Goal: Task Accomplishment & Management: Use online tool/utility

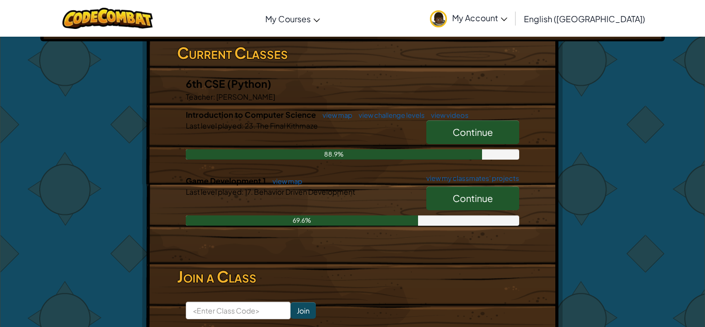
scroll to position [173, 0]
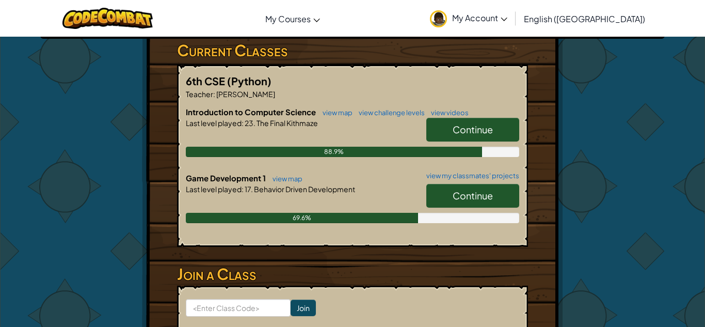
click at [467, 196] on span "Continue" at bounding box center [473, 196] width 40 height 12
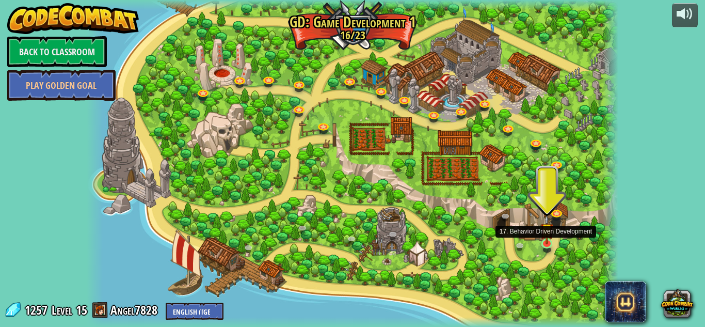
click at [545, 242] on img at bounding box center [547, 229] width 13 height 29
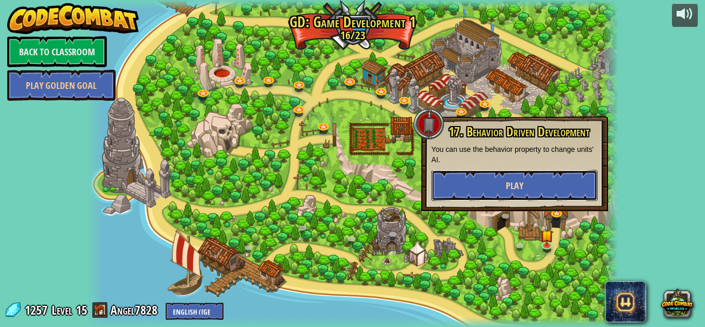
click at [487, 183] on button "Play" at bounding box center [515, 185] width 166 height 31
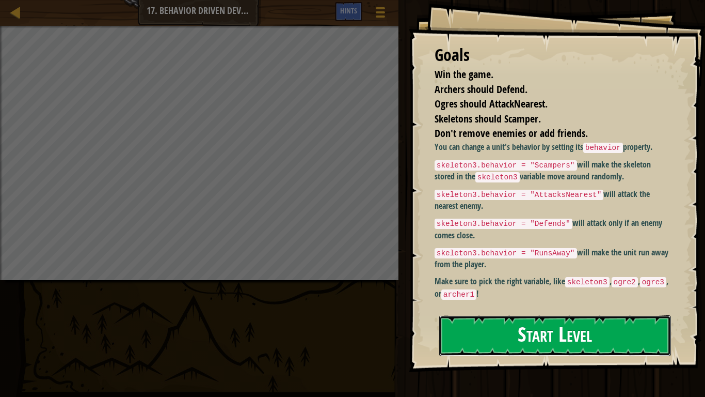
click at [508, 326] on button "Start Level" at bounding box center [555, 335] width 232 height 41
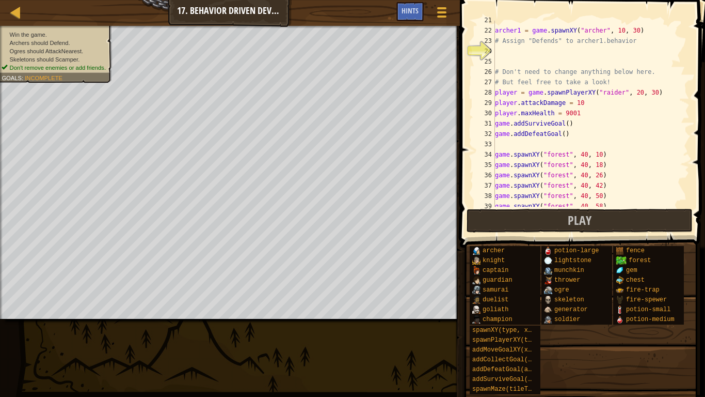
scroll to position [341, 0]
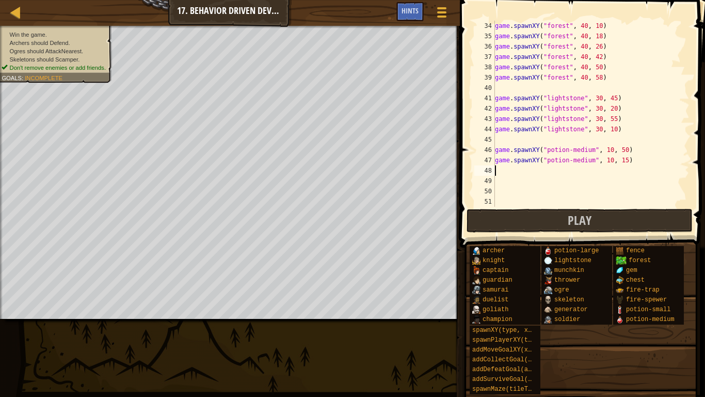
click at [499, 170] on div "game . spawnXY ( "forest" , 40 , 10 ) game . spawnXY ( "forest" , 40 , 18 ) gam…" at bounding box center [591, 124] width 197 height 207
click at [534, 210] on button "Play" at bounding box center [580, 221] width 226 height 24
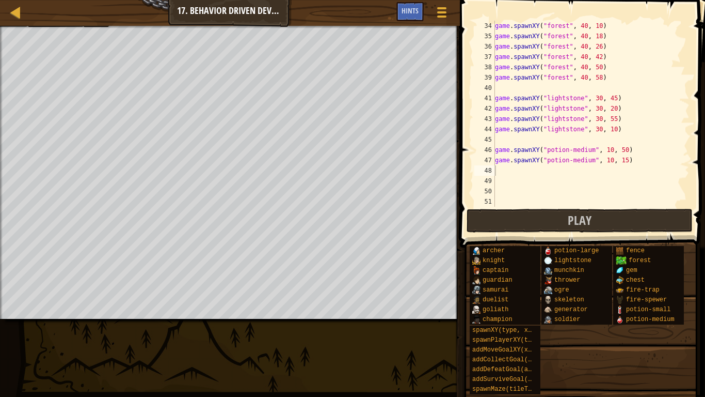
click at [506, 172] on div "game . spawnXY ( "forest" , 40 , 10 ) game . spawnXY ( "forest" , 40 , 18 ) gam…" at bounding box center [591, 124] width 197 height 207
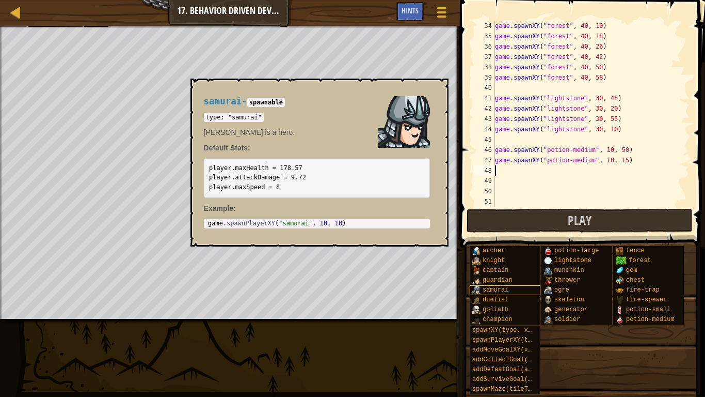
click at [503, 290] on span "samurai" at bounding box center [496, 289] width 26 height 7
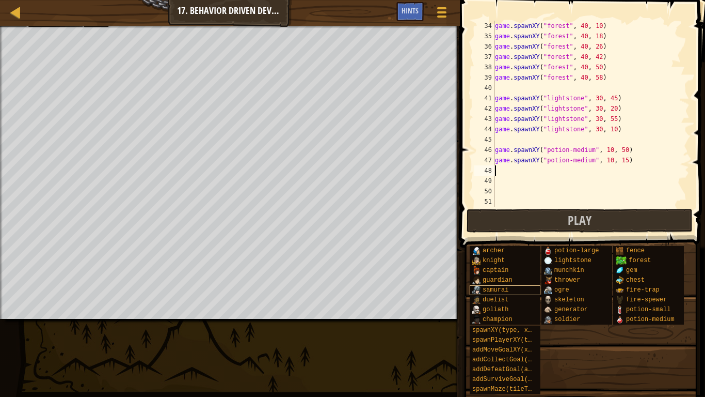
click at [503, 290] on span "samurai" at bounding box center [496, 289] width 26 height 7
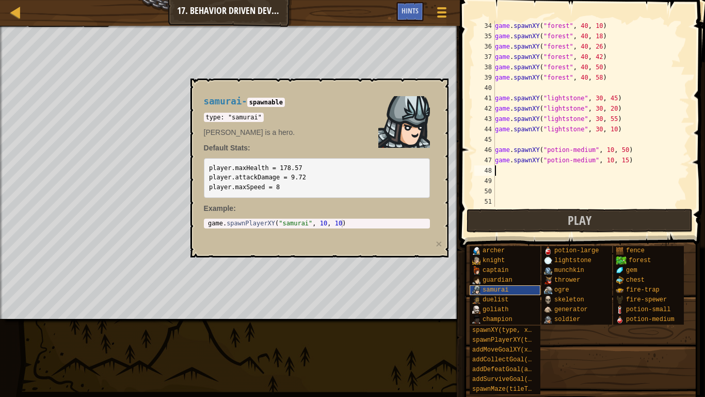
click at [503, 290] on span "samurai" at bounding box center [496, 289] width 26 height 7
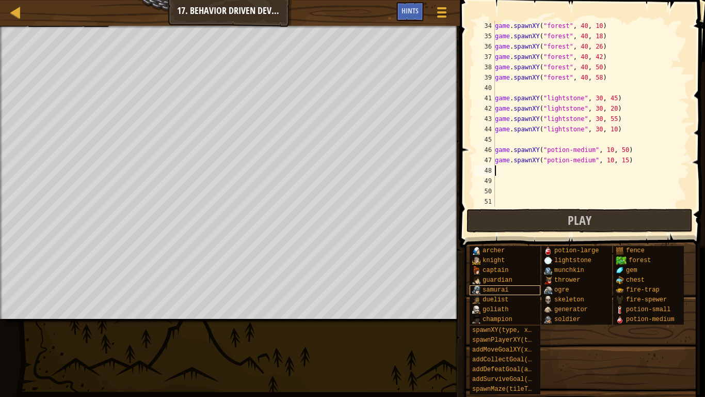
click at [503, 290] on span "samurai" at bounding box center [496, 289] width 26 height 7
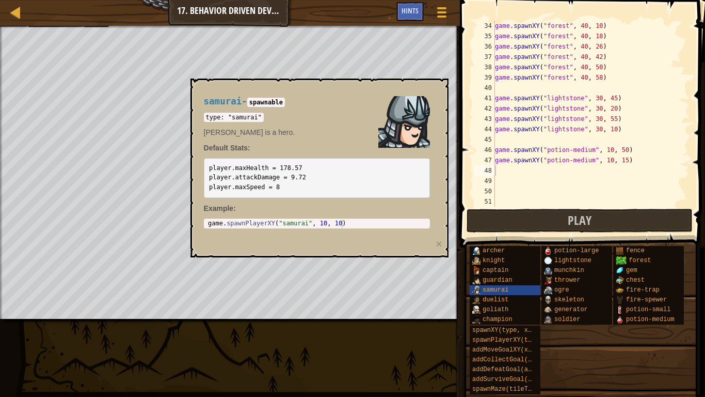
click at [274, 104] on code "spawnable" at bounding box center [266, 102] width 38 height 9
type textarea "game.spawnPlayerXY("samurai", 10, 10)"
click at [337, 226] on div "game . spawnPlayerXY ( "samurai" , 10 , 10 )" at bounding box center [317, 230] width 222 height 23
click at [217, 0] on body "Map Game Development 1 17. Behavior Driven Development Game Menu Done Hints 1 ה…" at bounding box center [352, 0] width 705 height 0
click at [483, 292] on span "samurai" at bounding box center [496, 289] width 26 height 7
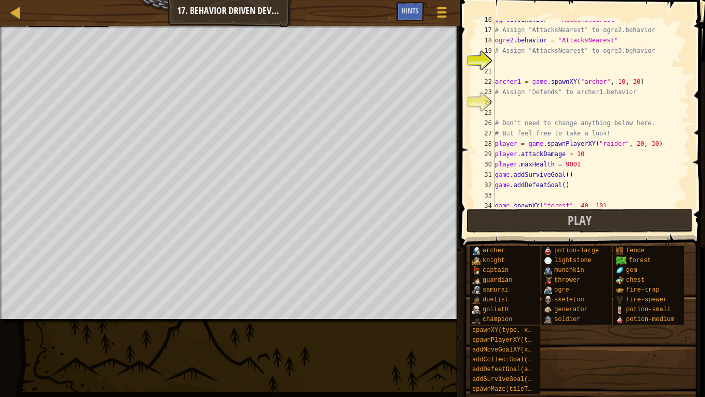
scroll to position [161, 0]
click at [509, 106] on div "ogre1 . behavior = "AttacksNearest" # Assign "AttacksNearest" to ogre2.behavior…" at bounding box center [591, 117] width 197 height 207
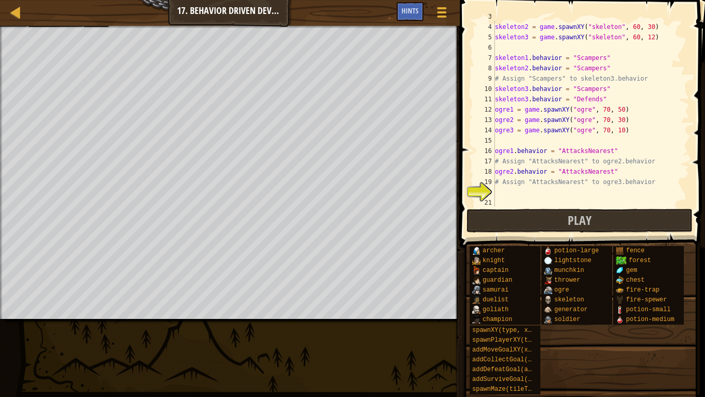
scroll to position [147, 0]
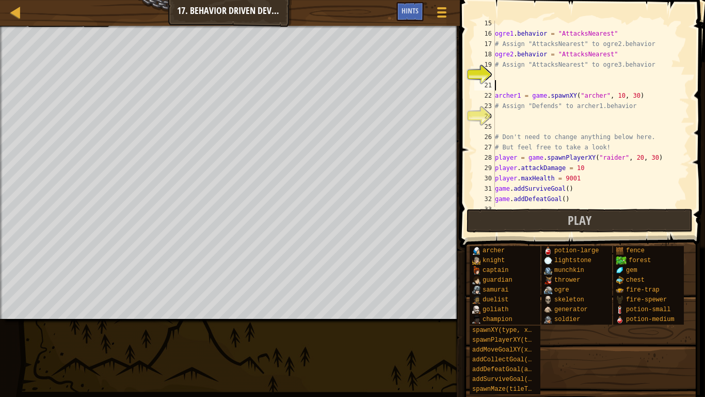
click at [514, 84] on div "ogre1 . behavior = "AttacksNearest" # Assign "AttacksNearest" to ogre2.behavior…" at bounding box center [591, 121] width 197 height 207
click at [499, 73] on div "ogre1 . behavior = "AttacksNearest" # Assign "AttacksNearest" to ogre2.behavior…" at bounding box center [591, 121] width 197 height 207
drag, startPoint x: 621, startPoint y: 54, endPoint x: 487, endPoint y: 55, distance: 133.2
click at [487, 55] on div "15 16 17 18 19 20 21 22 23 24 25 26 27 28 29 30 31 32 33 34 ogre1 . behavior = …" at bounding box center [580, 114] width 217 height 186
type textarea "ogre2.behavior = "AttacksNearest""
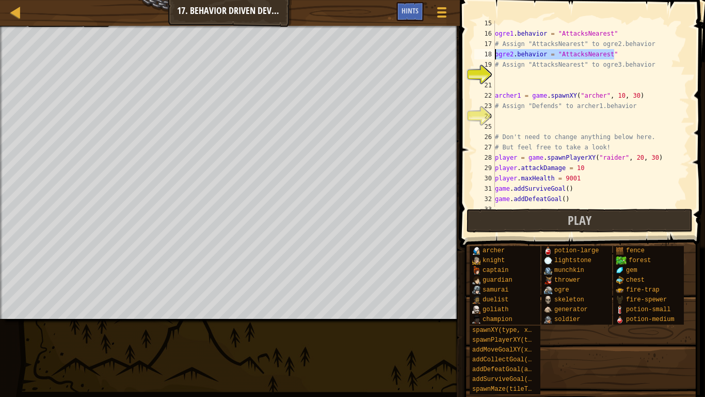
click at [516, 75] on div "ogre1 . behavior = "AttacksNearest" # Assign "AttacksNearest" to ogre2.behavior…" at bounding box center [591, 121] width 197 height 207
paste textarea "ogre2.behavior = "AttacksNearest""
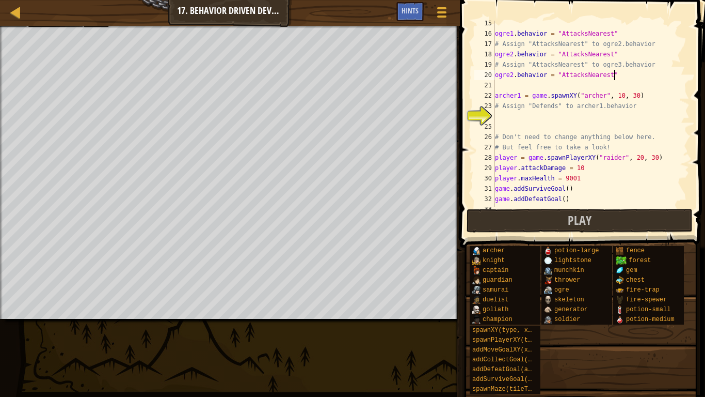
click at [509, 73] on div "ogre1 . behavior = "AttacksNearest" # Assign "AttacksNearest" to ogre2.behavior…" at bounding box center [591, 121] width 197 height 207
click at [510, 73] on div "ogre1 . behavior = "AttacksNearest" # Assign "AttacksNearest" to ogre2.behavior…" at bounding box center [591, 121] width 197 height 207
click at [512, 73] on div "ogre1 . behavior = "AttacksNearest" # Assign "AttacksNearest" to ogre2.behavior…" at bounding box center [591, 114] width 197 height 186
type textarea "ogre3.behavior = "AttacksNearest""
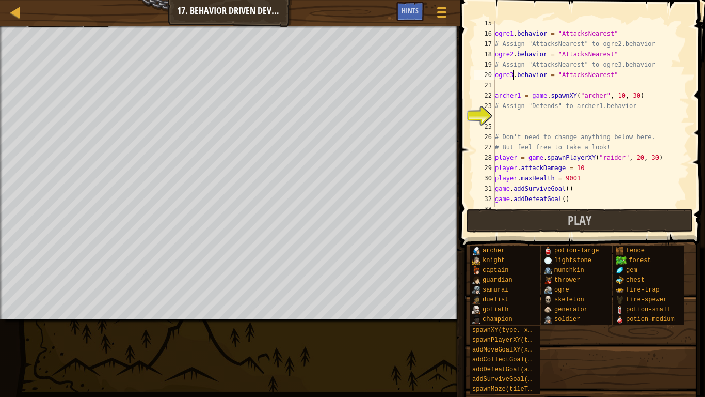
click at [507, 118] on div "ogre1 . behavior = "AttacksNearest" # Assign "AttacksNearest" to ogre2.behavior…" at bounding box center [591, 121] width 197 height 207
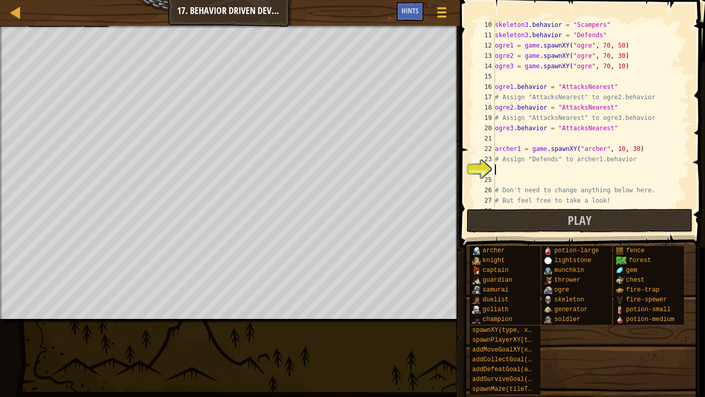
scroll to position [94, 0]
click at [392, 23] on div "Map Game Development 1 17. Behavior Driven Development Game Menu Done Hints" at bounding box center [230, 13] width 460 height 26
click at [410, 13] on span "Hints" at bounding box center [410, 11] width 17 height 10
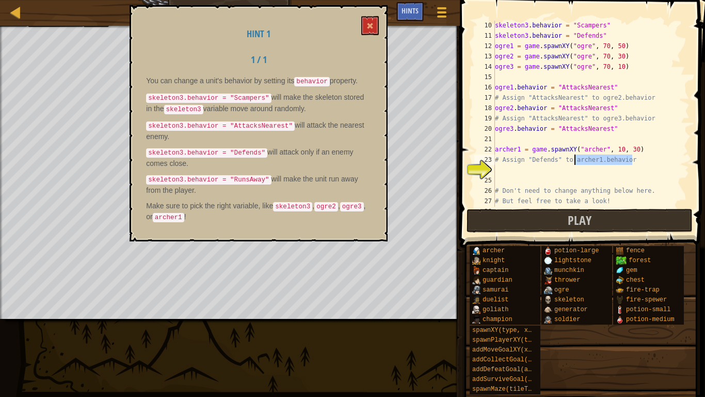
drag, startPoint x: 637, startPoint y: 155, endPoint x: 575, endPoint y: 160, distance: 62.1
click at [575, 160] on div "skeleton3 . behavior = "Scampers" skeleton3 . behavior = "Defends" ogre1 = game…" at bounding box center [591, 123] width 197 height 207
type textarea "# Assign "Defends" to archer1.behavior"
click at [529, 168] on div "skeleton3 . behavior = "Scampers" skeleton3 . behavior = "Defends" ogre1 = game…" at bounding box center [591, 123] width 197 height 207
paste textarea "archer1.behavior"
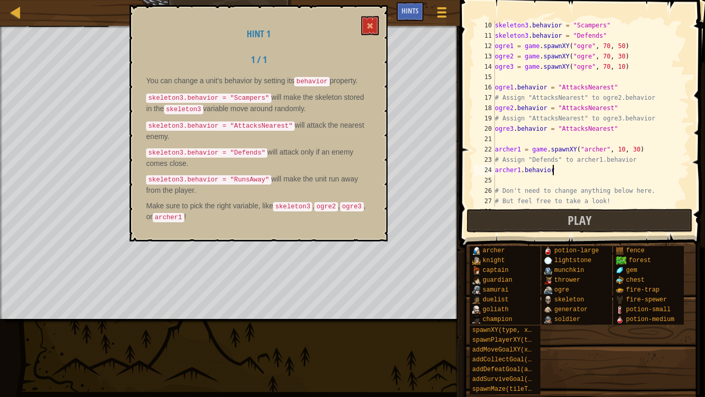
click at [562, 169] on div "skeleton3 . behavior = "Scampers" skeleton3 . behavior = "Defends" ogre1 = game…" at bounding box center [591, 123] width 197 height 207
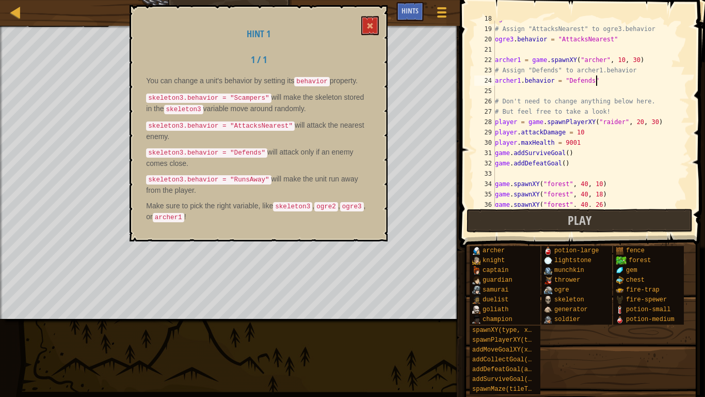
scroll to position [262, 0]
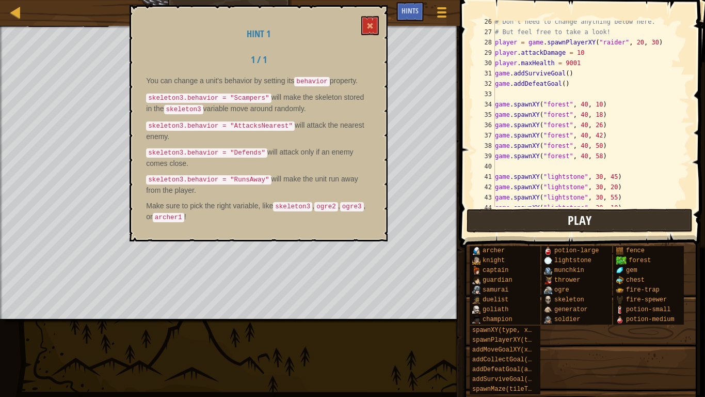
type textarea "archer1.behavior = "Defends""
click at [565, 214] on button "Play" at bounding box center [580, 221] width 226 height 24
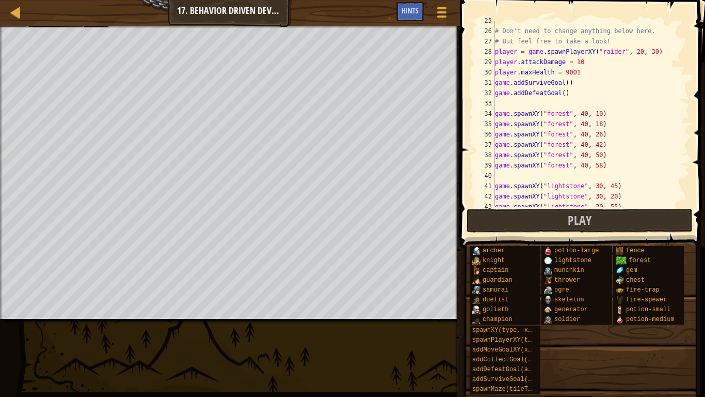
scroll to position [253, 0]
click at [408, 8] on span "Hints" at bounding box center [410, 11] width 17 height 10
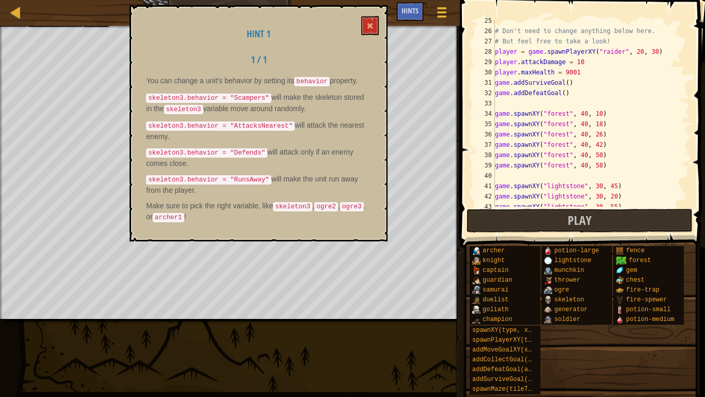
scroll to position [341, 0]
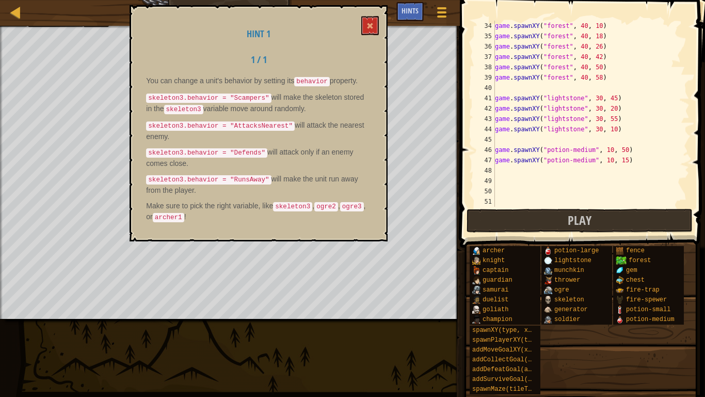
click at [380, 26] on div "Hint 1 1 / 1 You can change a unit's behavior by setting its behavior property.…" at bounding box center [259, 123] width 258 height 236
click at [374, 26] on button at bounding box center [370, 25] width 18 height 19
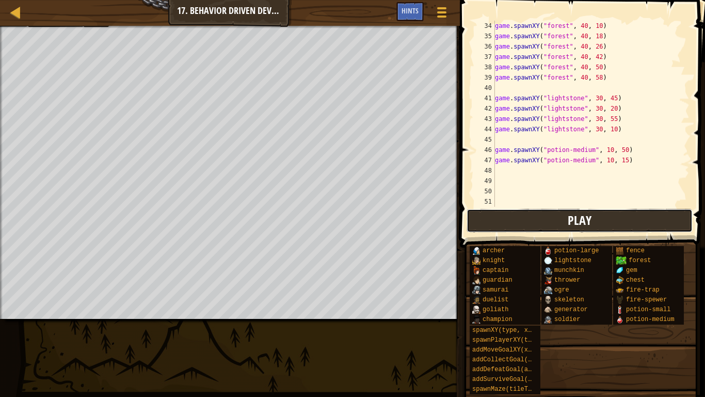
click at [541, 219] on button "Play" at bounding box center [580, 221] width 226 height 24
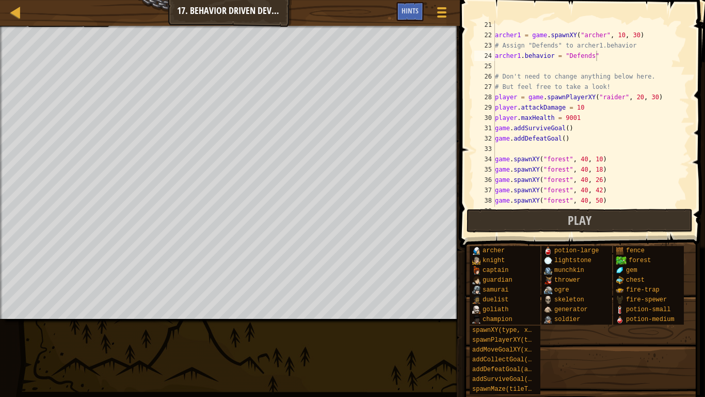
scroll to position [208, 0]
click at [419, 14] on div "Hints" at bounding box center [410, 11] width 27 height 19
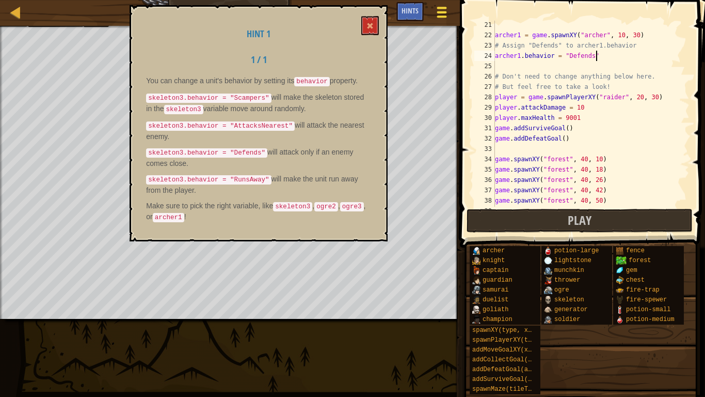
click at [441, 13] on div at bounding box center [442, 12] width 14 height 15
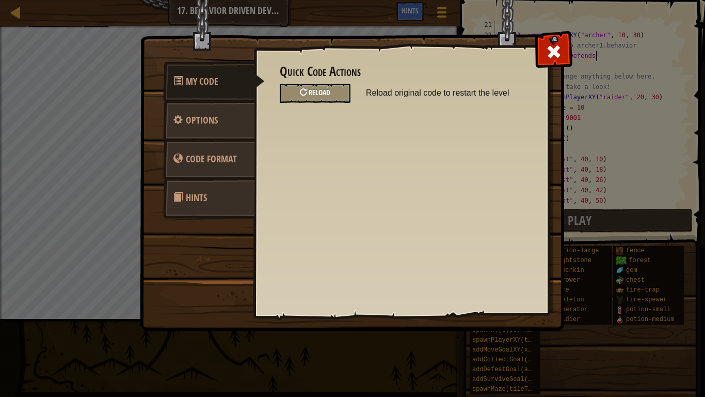
click at [301, 92] on div at bounding box center [303, 91] width 7 height 7
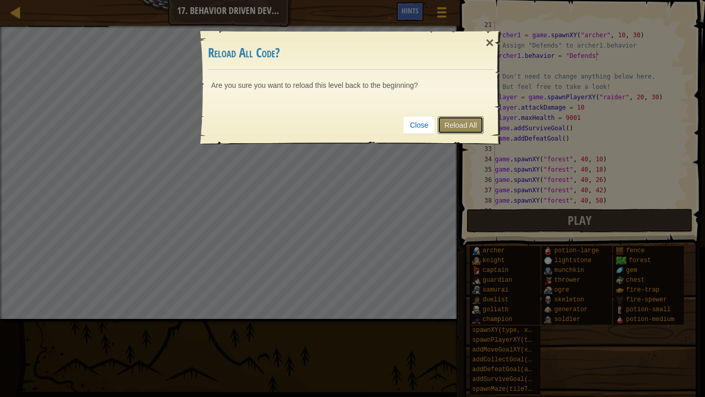
click at [468, 124] on link "Reload All" at bounding box center [461, 125] width 46 height 18
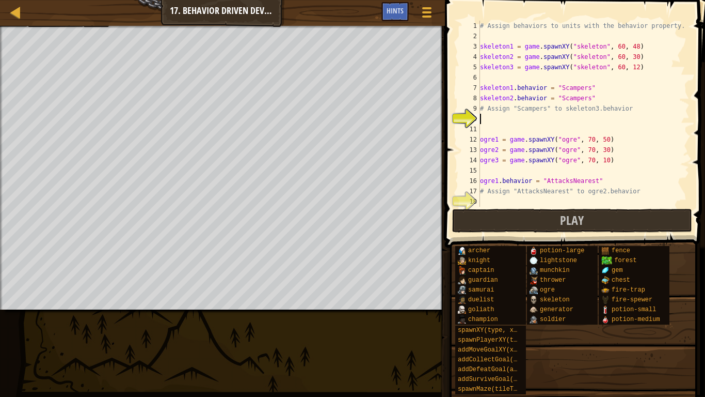
scroll to position [0, 0]
drag, startPoint x: 591, startPoint y: 95, endPoint x: 461, endPoint y: 97, distance: 130.1
click at [461, 97] on div "1 2 3 4 5 6 7 8 9 10 11 12 13 14 15 16 17 18 19 # Assign behaviors to units wit…" at bounding box center [573, 114] width 232 height 186
type textarea "skeleton2.behavior = "Scampers""
click at [490, 121] on div "# Assign behaviors to units with the behavior property. skeleton1 = game . spaw…" at bounding box center [584, 124] width 212 height 207
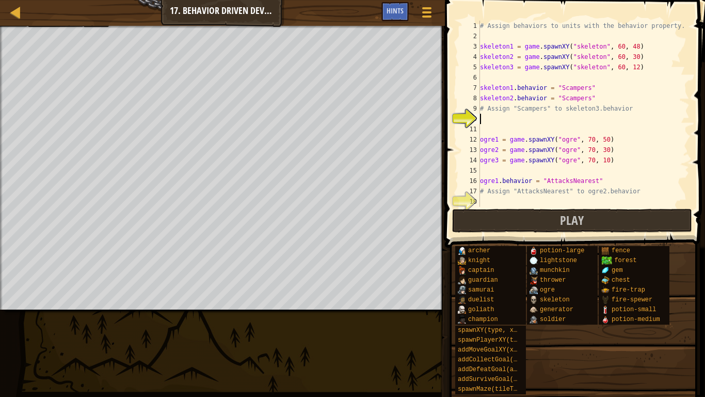
paste textarea "skeleton2.behavior = "Scampers""
click at [512, 119] on div "# Assign behaviors to units with the behavior property. skeleton1 = game . spaw…" at bounding box center [584, 124] width 212 height 207
type textarea "skeleton3.behavior = "Scampers""
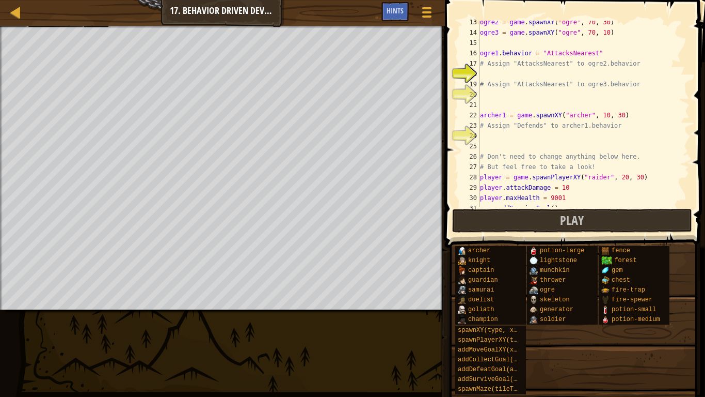
scroll to position [136, 0]
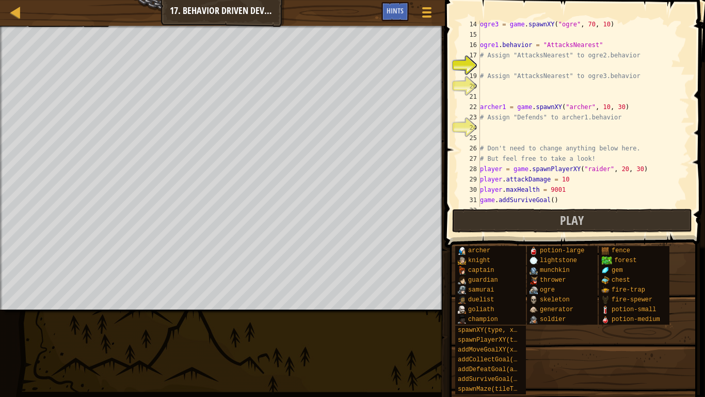
click at [503, 68] on div "ogre3 = game . spawnXY ( "ogre" , 70 , 10 ) ogre1 . behavior = "AttacksNearest"…" at bounding box center [584, 122] width 212 height 207
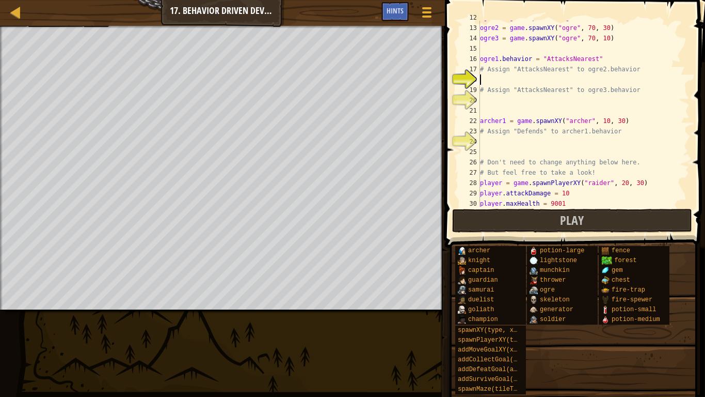
scroll to position [122, 0]
drag, startPoint x: 602, startPoint y: 54, endPoint x: 470, endPoint y: 58, distance: 132.2
click at [470, 58] on div "12 13 14 15 16 17 18 19 20 21 22 23 24 25 26 27 28 29 30 31 ogre1 = game . spaw…" at bounding box center [573, 114] width 232 height 186
type textarea "ogre1.behavior = "AttacksNearest""
click at [490, 81] on div "ogre1 = game . spawnXY ( "ogre" , 70 , 50 ) ogre2 = game . spawnXY ( "ogre" , 7…" at bounding box center [584, 116] width 212 height 207
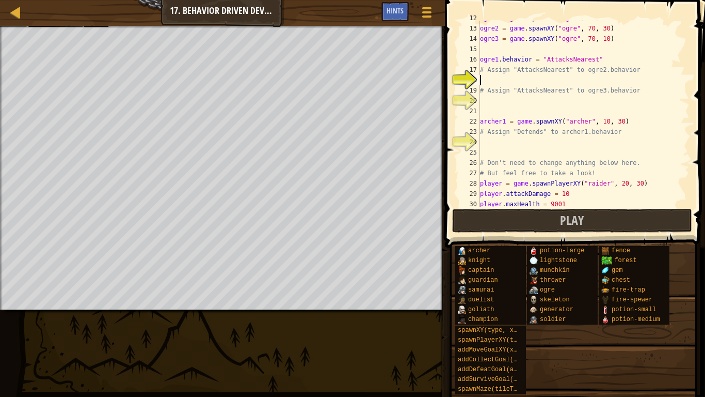
paste textarea "ogre1.behavior = "AttacksNearest""
click at [496, 80] on div "ogre1 = game . spawnXY ( "ogre" , 70 , 50 ) ogre2 = game . spawnXY ( "ogre" , 7…" at bounding box center [584, 116] width 212 height 207
click at [498, 80] on div "ogre1 = game . spawnXY ( "ogre" , 70 , 50 ) ogre2 = game . spawnXY ( "ogre" , 7…" at bounding box center [584, 116] width 212 height 207
type textarea "ogre2.behavior = "AttacksNearest""
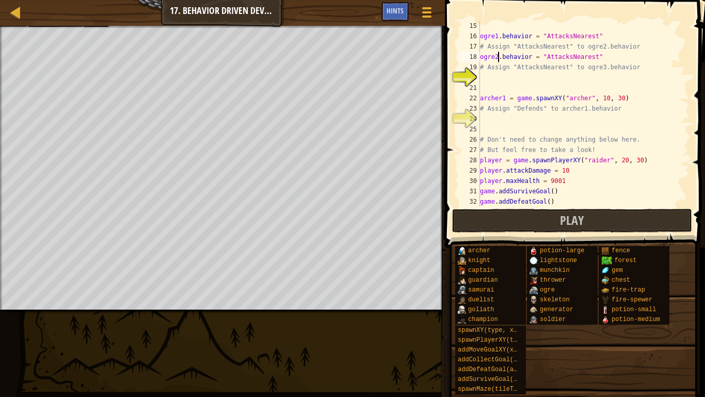
scroll to position [145, 0]
click at [527, 75] on div "ogre1 . behavior = "AttacksNearest" # Assign "AttacksNearest" to ogre2.behavior…" at bounding box center [584, 124] width 212 height 207
drag, startPoint x: 604, startPoint y: 54, endPoint x: 470, endPoint y: 58, distance: 133.8
click at [470, 58] on div "15 16 17 18 19 20 21 22 23 24 25 26 27 28 29 30 31 32 33 34 ogre1 . behavior = …" at bounding box center [573, 114] width 232 height 186
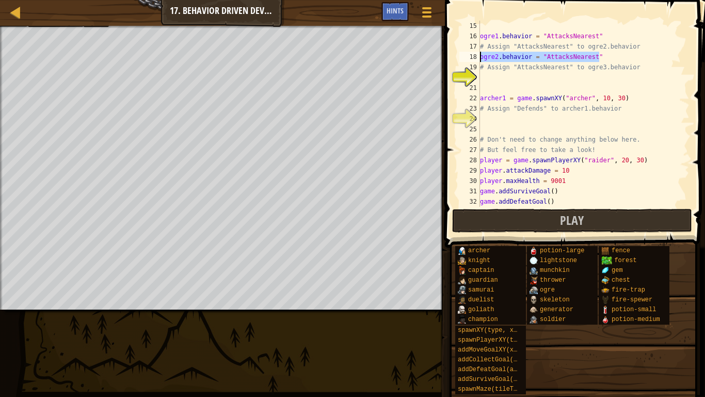
type textarea "ogre2.behavior = "AttacksNearest""
click at [492, 74] on div "ogre1 . behavior = "AttacksNearest" # Assign "AttacksNearest" to ogre2.behavior…" at bounding box center [584, 124] width 212 height 207
paste textarea "ogre2.behavior = "AttacksNearest""
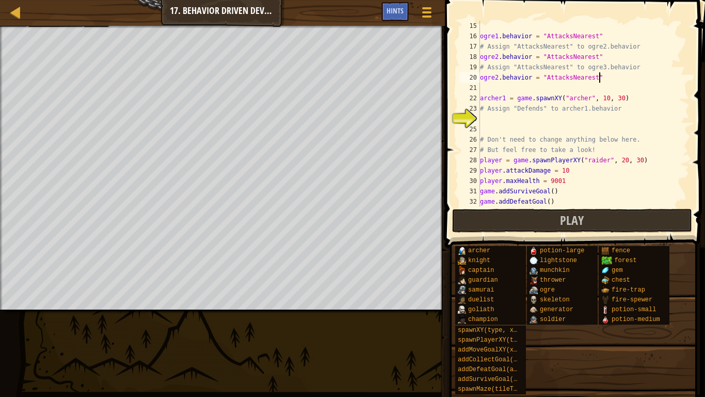
click at [496, 78] on div "ogre1 . behavior = "AttacksNearest" # Assign "AttacksNearest" to ogre2.behavior…" at bounding box center [584, 124] width 212 height 207
click at [498, 80] on div "ogre1 . behavior = "AttacksNearest" # Assign "AttacksNearest" to ogre2.behavior…" at bounding box center [584, 124] width 212 height 207
type textarea "ogre3.behavior = "AttacksNearest""
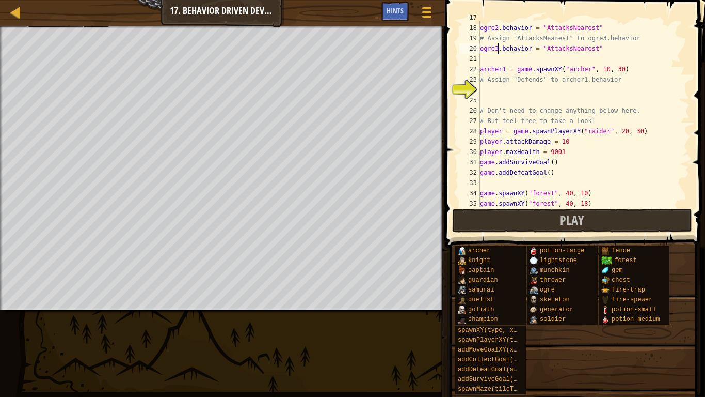
scroll to position [173, 0]
click at [499, 91] on div "# Assign "AttacksNearest" to ogre2.behavior ogre2 . behavior = "AttacksNearest"…" at bounding box center [584, 116] width 212 height 207
click at [401, 10] on span "Hints" at bounding box center [395, 11] width 17 height 10
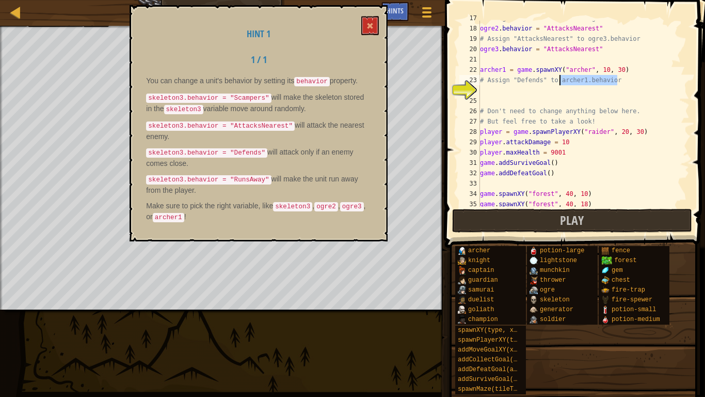
drag, startPoint x: 617, startPoint y: 80, endPoint x: 560, endPoint y: 81, distance: 56.8
click at [560, 81] on div "# Assign "AttacksNearest" to ogre2.behavior ogre2 . behavior = "AttacksNearest"…" at bounding box center [584, 116] width 212 height 207
type textarea "# Assign "Defends" to archer1.behavior"
click at [508, 89] on div "# Assign "AttacksNearest" to ogre2.behavior ogre2 . behavior = "AttacksNearest"…" at bounding box center [584, 116] width 212 height 207
paste textarea "archer1.behavior"
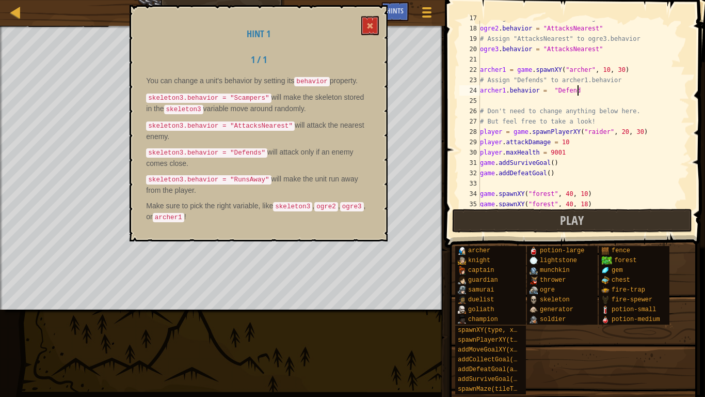
scroll to position [5, 14]
type textarea "archer1.behavior = "Defends""
click at [571, 98] on div "# Assign "AttacksNearest" to ogre2.behavior ogre2 . behavior = "AttacksNearest"…" at bounding box center [584, 116] width 212 height 207
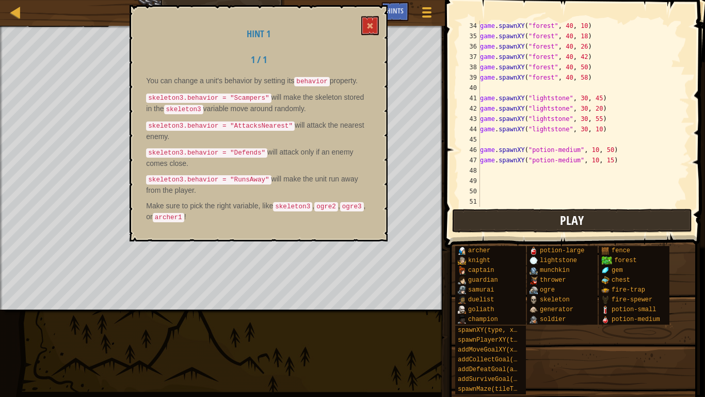
scroll to position [341, 0]
click at [573, 228] on button "Play" at bounding box center [572, 221] width 241 height 24
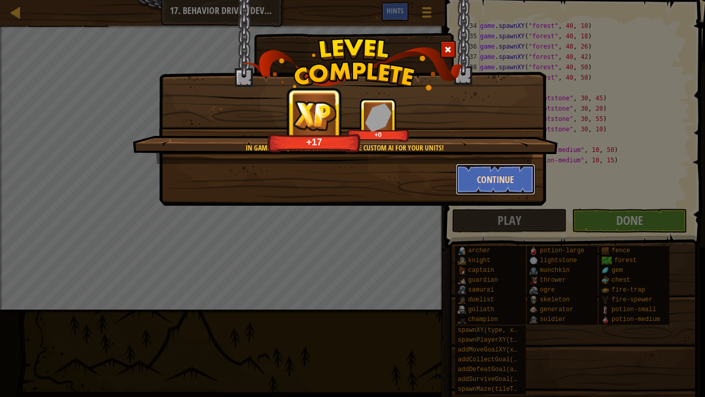
click at [480, 182] on button "Continue" at bounding box center [496, 179] width 80 height 31
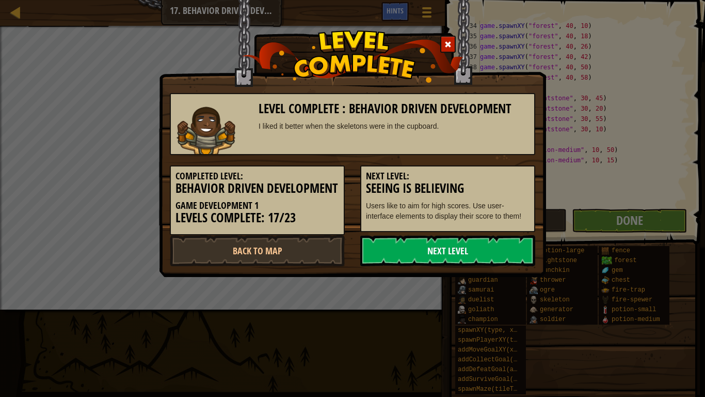
click at [445, 264] on link "Next Level" at bounding box center [447, 250] width 175 height 31
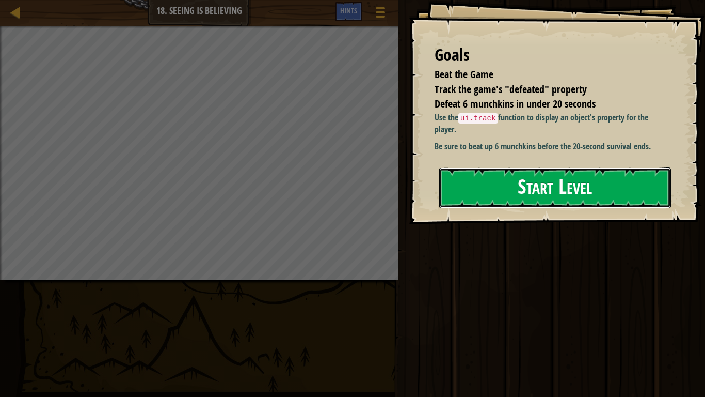
click at [485, 198] on button "Start Level" at bounding box center [555, 187] width 232 height 41
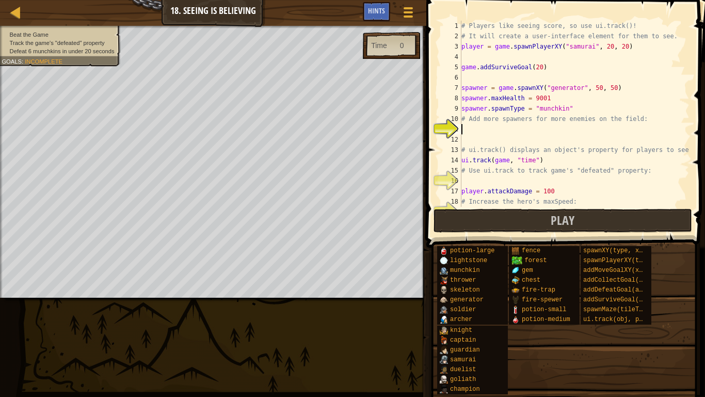
click at [504, 138] on div "# Players like seeing score, so use ui.track()! # It will create a user-interfa…" at bounding box center [575, 124] width 230 height 207
click at [492, 128] on div "# Players like seeing score, so use ui.track()! # It will create a user-interfa…" at bounding box center [575, 124] width 230 height 207
click at [501, 108] on div "# Players like seeing score, so use ui.track()! # It will create a user-interfa…" at bounding box center [575, 124] width 230 height 207
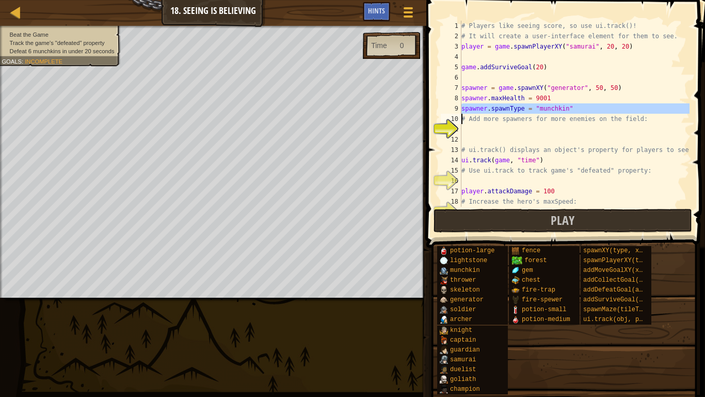
click at [501, 108] on div "# Players like seeing score, so use ui.track()! # It will create a user-interfa…" at bounding box center [575, 114] width 230 height 186
click at [501, 108] on div "# Players like seeing score, so use ui.track()! # It will create a user-interfa…" at bounding box center [575, 124] width 230 height 207
click at [504, 123] on div "# Players like seeing score, so use ui.track()! # It will create a user-interfa…" at bounding box center [575, 124] width 230 height 207
type textarea "# Add more spawners for more enemies on the field:"
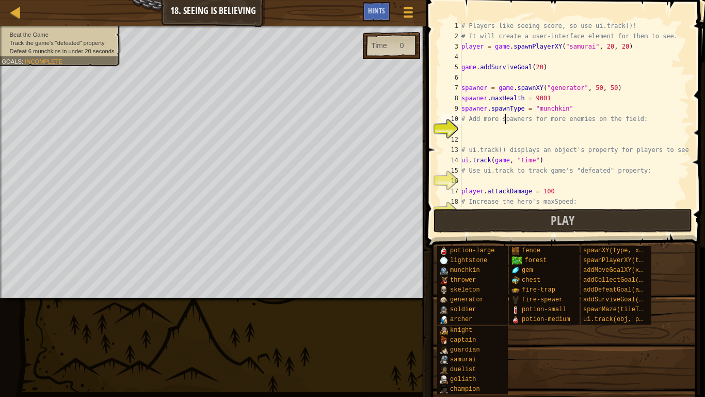
click at [504, 125] on div "# Players like seeing score, so use ui.track()! # It will create a user-interfa…" at bounding box center [575, 124] width 230 height 207
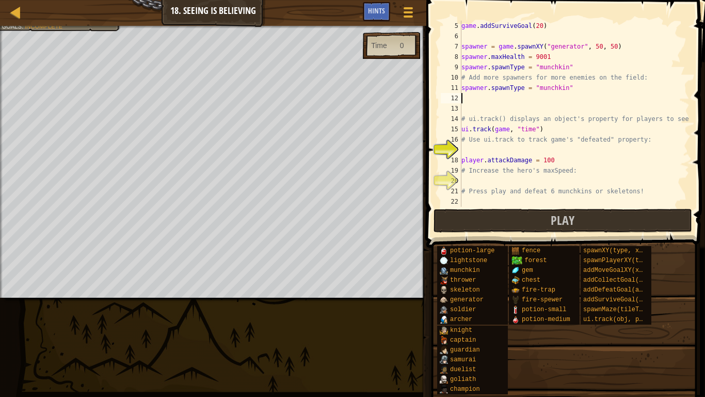
scroll to position [41, 0]
click at [496, 148] on div "game . addSurviveGoal ( 20 ) spawner = game . spawnXY ( "generator" , 50 , 50 )…" at bounding box center [575, 124] width 230 height 207
drag, startPoint x: 564, startPoint y: 125, endPoint x: 460, endPoint y: 131, distance: 104.4
click at [460, 131] on div "5 6 7 8 9 10 11 12 13 14 15 16 17 18 19 20 21 22 game . addSurviveGoal ( 20 ) s…" at bounding box center [564, 114] width 251 height 186
type textarea "ui.track(game, "time")"
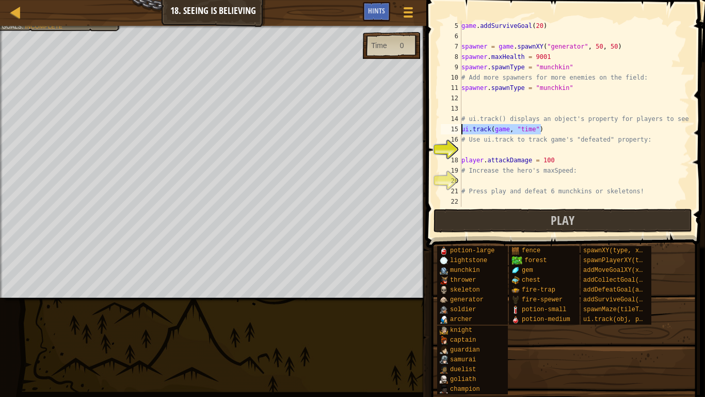
click at [479, 153] on div "game . addSurviveGoal ( 20 ) spawner = game . spawnXY ( "generator" , 50 , 50 )…" at bounding box center [575, 124] width 230 height 207
paste textarea "ui.track(game, "time")"
click at [533, 150] on div "game . addSurviveGoal ( 20 ) spawner = game . spawnXY ( "generator" , 50 , 50 )…" at bounding box center [575, 124] width 230 height 207
click at [556, 165] on div "game . addSurviveGoal ( 20 ) spawner = game . spawnXY ( "generator" , 50 , 50 )…" at bounding box center [575, 124] width 230 height 207
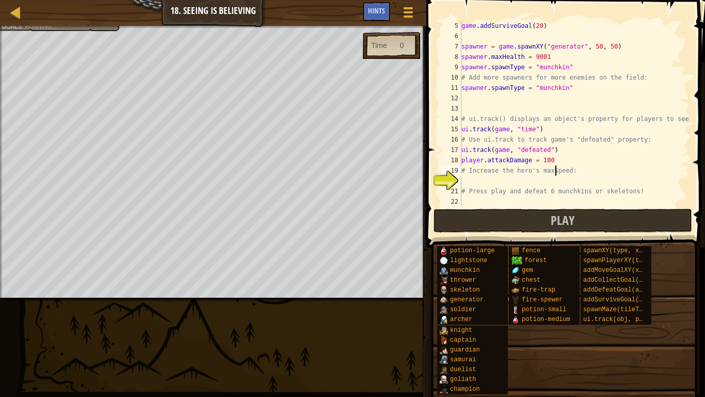
type textarea "# Increase the hero's maxSpeed:"
click at [558, 173] on div "game . addSurviveGoal ( 20 ) spawner = game . spawnXY ( "generator" , 50 , 50 )…" at bounding box center [575, 124] width 230 height 207
click at [564, 185] on div "game . addSurviveGoal ( 20 ) spawner = game . spawnXY ( "generator" , 50 , 50 )…" at bounding box center [575, 124] width 230 height 207
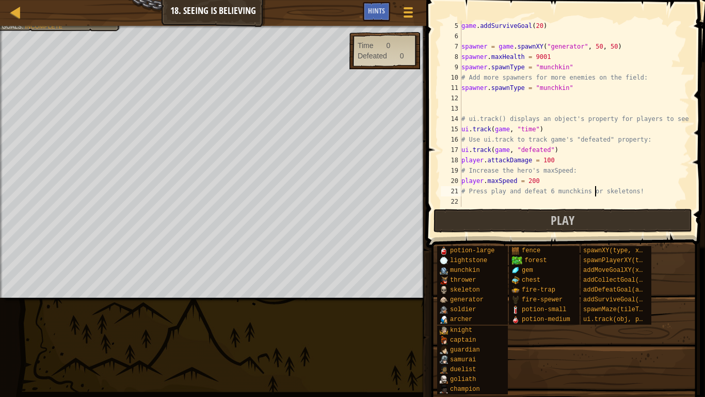
click at [596, 194] on div "game . addSurviveGoal ( 20 ) spawner = game . spawnXY ( "generator" , 50 , 50 )…" at bounding box center [575, 124] width 230 height 207
type textarea "# Press play and defeat 6 munchkins or skeletons!"
click at [600, 198] on div "game . addSurviveGoal ( 20 ) spawner = game . spawnXY ( "generator" , 50 , 50 )…" at bounding box center [575, 124] width 230 height 207
click at [606, 214] on button "Play" at bounding box center [563, 221] width 259 height 24
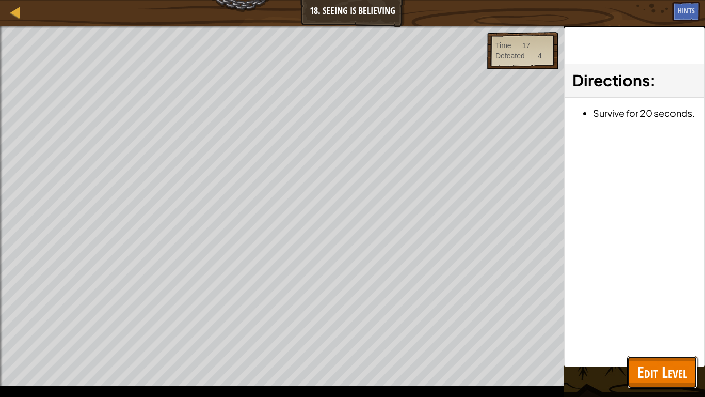
click at [642, 326] on span "Edit Level" at bounding box center [663, 371] width 50 height 21
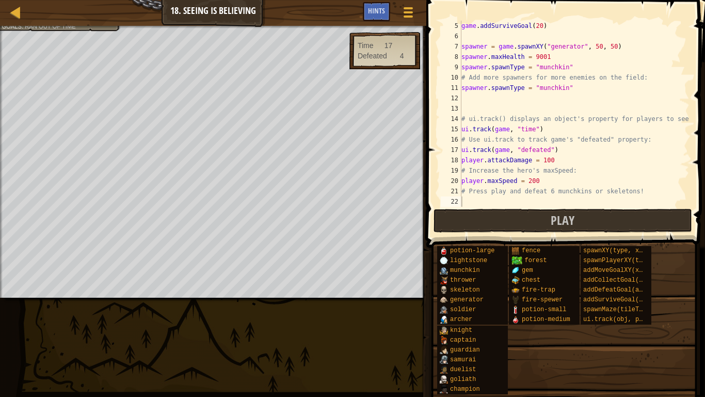
click at [543, 183] on div "game . addSurviveGoal ( 20 ) spawner = game . spawnXY ( "generator" , 50 , 50 )…" at bounding box center [575, 124] width 230 height 207
click at [572, 225] on span "Play" at bounding box center [563, 220] width 24 height 17
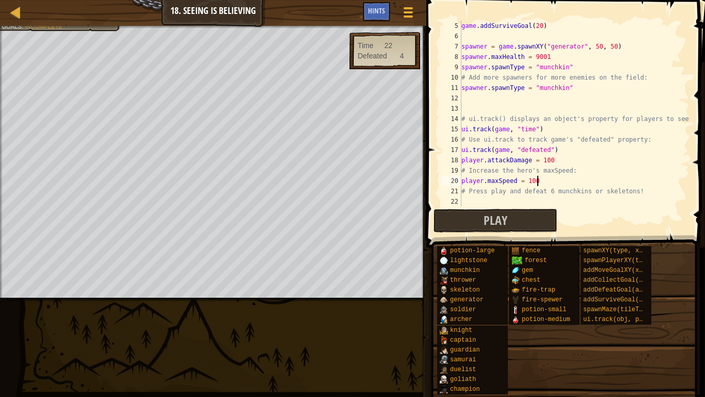
click at [570, 87] on div "game . addSurviveGoal ( 20 ) spawner = game . spawnXY ( "generator" , 50 , 50 )…" at bounding box center [575, 124] width 230 height 207
click at [565, 89] on div "game . addSurviveGoal ( 20 ) spawner = game . spawnXY ( "generator" , 50 , 50 )…" at bounding box center [575, 124] width 230 height 207
type textarea "spawner.spawnType = """
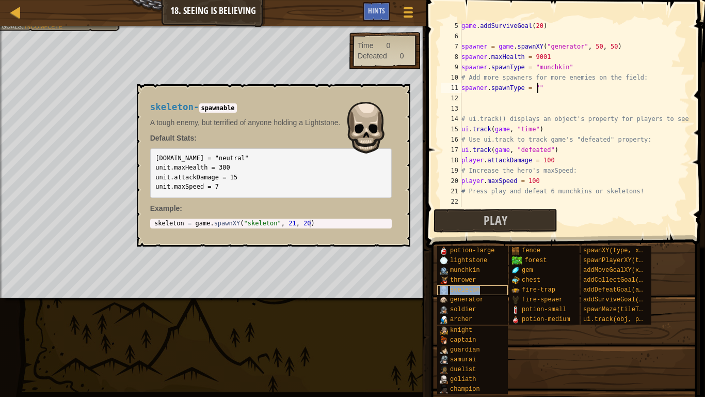
click at [459, 288] on span "skeleton" at bounding box center [465, 289] width 30 height 7
type textarea "skeleton = game.spawnXY("skeleton", 21, 20)"
drag, startPoint x: 317, startPoint y: 225, endPoint x: 195, endPoint y: 223, distance: 121.4
click at [195, 223] on div "skeleton = game . spawnXY ( "skeleton" , 21 , 20 )" at bounding box center [273, 230] width 242 height 23
click at [560, 90] on div "game . addSurviveGoal ( 20 ) spawner = game . spawnXY ( "generator" , 50 , 50 )…" at bounding box center [575, 124] width 230 height 207
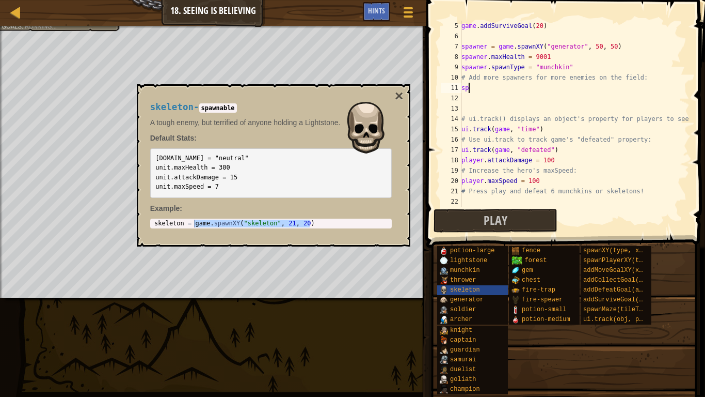
scroll to position [5, 1]
type textarea "s"
paste textarea "game.spawnXY("skeleton", 21, 20)"
type textarea "game.spawnXY("skeleton", 21, 20)"
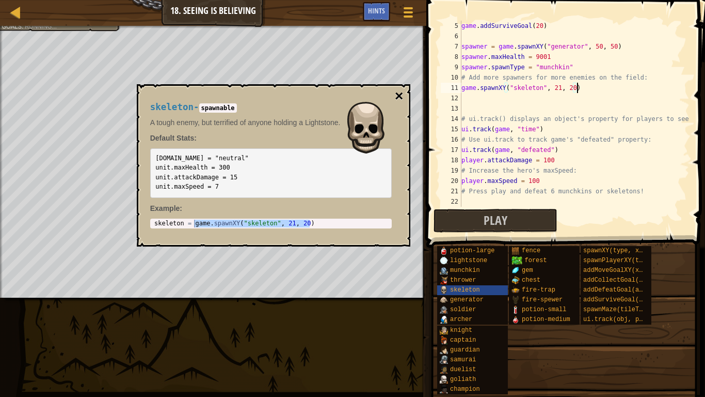
click at [402, 93] on button "×" at bounding box center [399, 96] width 8 height 14
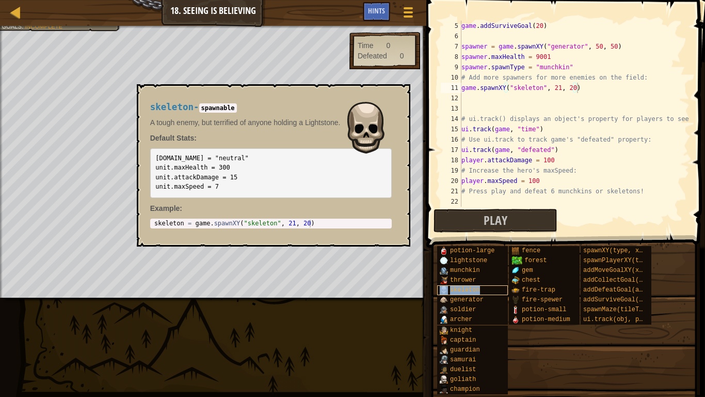
click at [467, 291] on span "skeleton" at bounding box center [465, 289] width 30 height 7
type textarea "skeleton = game.spawnXY("skeleton", 21, 20)"
drag, startPoint x: 314, startPoint y: 225, endPoint x: 193, endPoint y: 225, distance: 121.9
click at [193, 225] on div "skeleton = game . spawnXY ( "skeleton" , 21 , 20 )" at bounding box center [273, 230] width 242 height 23
click at [592, 87] on div "game . addSurviveGoal ( 20 ) spawner = game . spawnXY ( "generator" , 50 , 50 )…" at bounding box center [575, 124] width 230 height 207
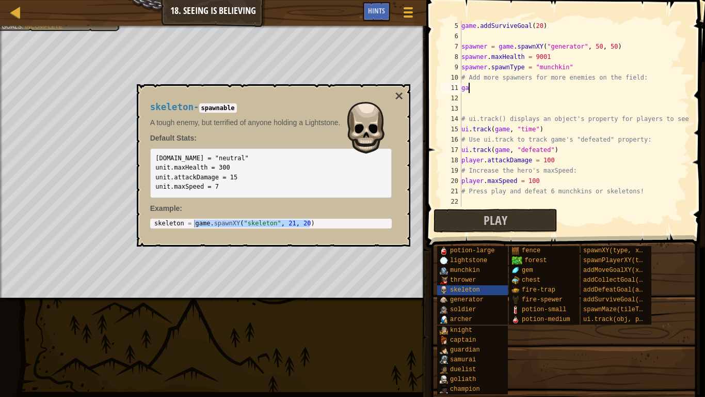
type textarea "g"
paste textarea "game.spawnXY("skeleton", 21, 20)"
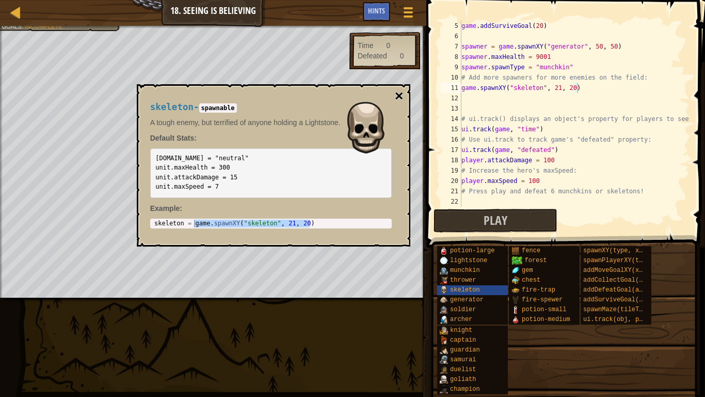
click at [400, 99] on button "×" at bounding box center [399, 96] width 8 height 14
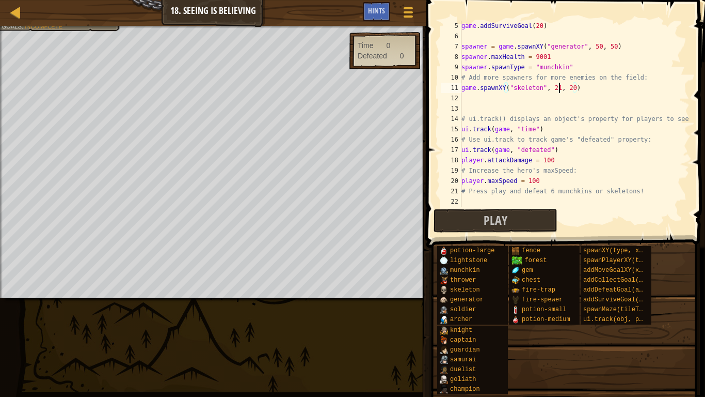
click at [560, 87] on div "game . addSurviveGoal ( 20 ) spawner = game . spawnXY ( "generator" , 50 , 50 )…" at bounding box center [575, 124] width 230 height 207
click at [573, 89] on div "game . addSurviveGoal ( 20 ) spawner = game . spawnXY ( "generator" , 50 , 50 )…" at bounding box center [575, 124] width 230 height 207
click at [484, 217] on span "Play" at bounding box center [496, 220] width 24 height 17
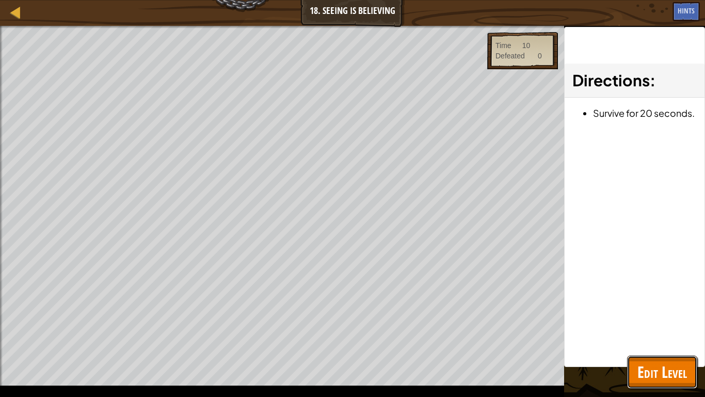
click at [646, 326] on span "Edit Level" at bounding box center [663, 371] width 50 height 21
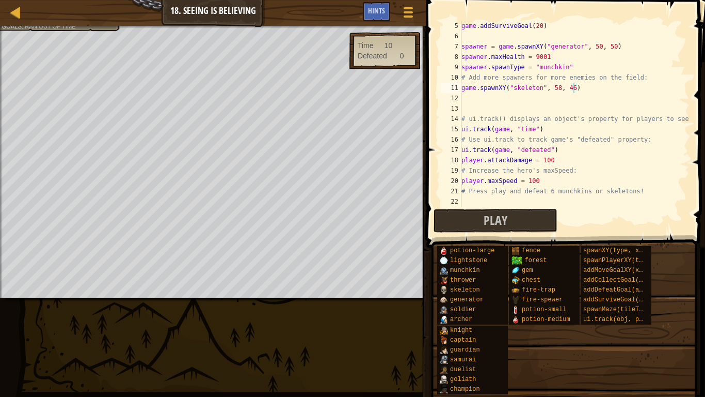
click at [552, 178] on div "game . addSurviveGoal ( 20 ) spawner = game . spawnXY ( "generator" , 50 , 50 )…" at bounding box center [575, 124] width 230 height 207
click at [501, 212] on span "Play" at bounding box center [496, 220] width 24 height 17
type textarea "# Add more spawners for more enemies on the field:"
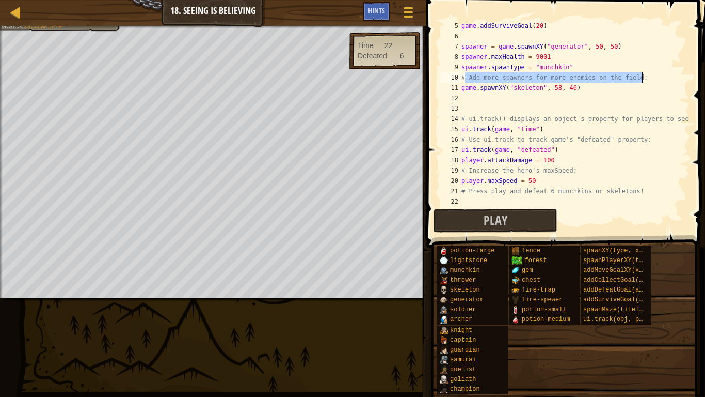
drag, startPoint x: 467, startPoint y: 77, endPoint x: 642, endPoint y: 81, distance: 175.6
click at [642, 81] on div "game . addSurviveGoal ( 20 ) spawner = game . spawnXY ( "generator" , 50 , 50 )…" at bounding box center [575, 124] width 230 height 207
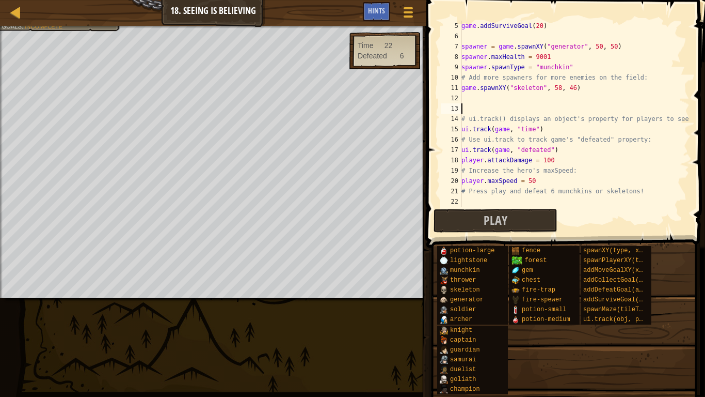
click at [620, 103] on div "game . addSurviveGoal ( 20 ) spawner = game . spawnXY ( "generator" , 50 , 50 )…" at bounding box center [575, 124] width 230 height 207
click at [499, 100] on div "game . addSurviveGoal ( 20 ) spawner = game . spawnXY ( "generator" , 50 , 50 )…" at bounding box center [575, 124] width 230 height 207
paste textarea "game.spawnXY("skeleton", 21, 20)"
type textarea "game.spawnXY("skeleton", 21, 20)"
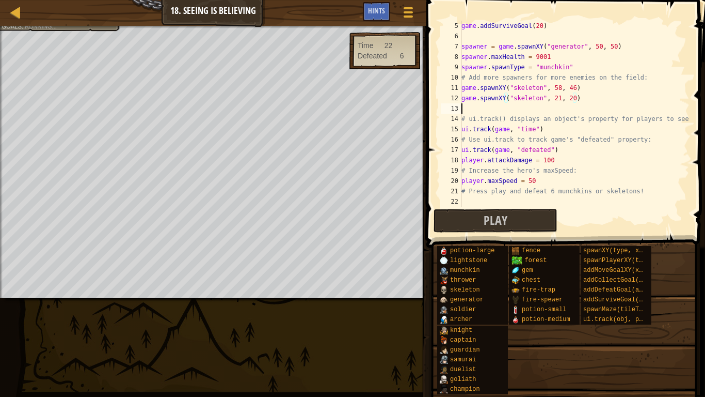
click at [512, 107] on div "game . addSurviveGoal ( 20 ) spawner = game . spawnXY ( "generator" , 50 , 50 )…" at bounding box center [575, 124] width 230 height 207
paste textarea "game.spawnXY("skeleton", 21, 20)"
click at [558, 98] on div "game . addSurviveGoal ( 20 ) spawner = game . spawnXY ( "generator" , 50 , 50 )…" at bounding box center [575, 124] width 230 height 207
click at [573, 98] on div "game . addSurviveGoal ( 20 ) spawner = game . spawnXY ( "generator" , 50 , 50 )…" at bounding box center [575, 124] width 230 height 207
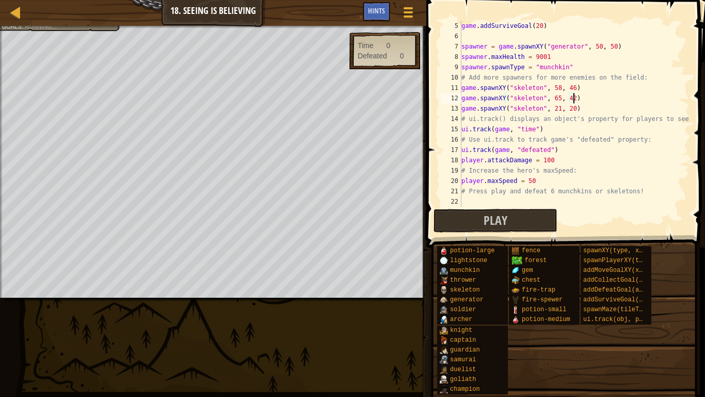
scroll to position [5, 16]
click at [561, 107] on div "game . addSurviveGoal ( 20 ) spawner = game . spawnXY ( "generator" , 50 , 50 )…" at bounding box center [575, 124] width 230 height 207
click at [574, 108] on div "game . addSurviveGoal ( 20 ) spawner = game . spawnXY ( "generator" , 50 , 50 )…" at bounding box center [575, 124] width 230 height 207
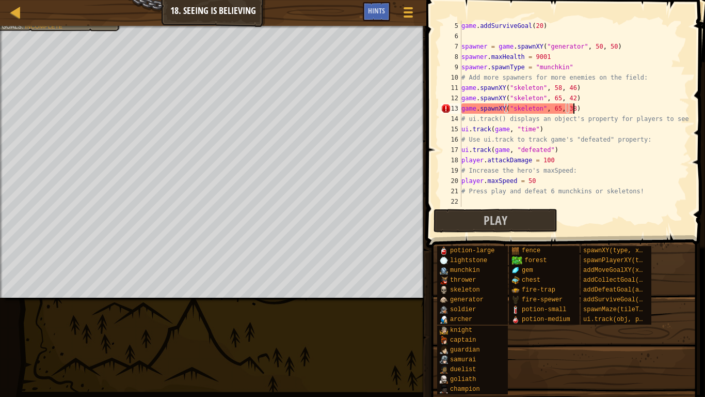
scroll to position [5, 16]
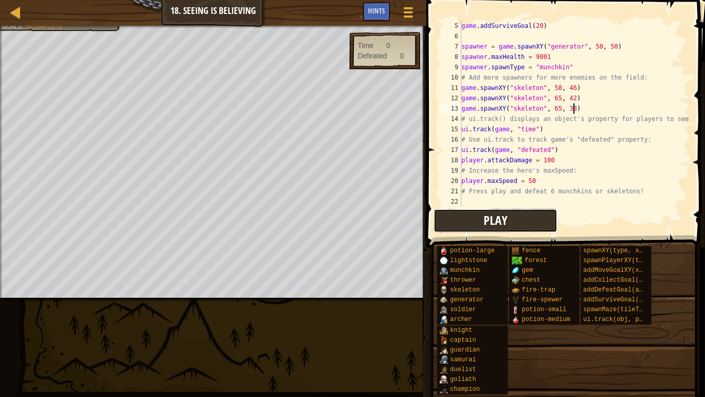
click at [497, 222] on span "Play" at bounding box center [496, 220] width 24 height 17
click at [381, 13] on span "Hints" at bounding box center [376, 11] width 17 height 10
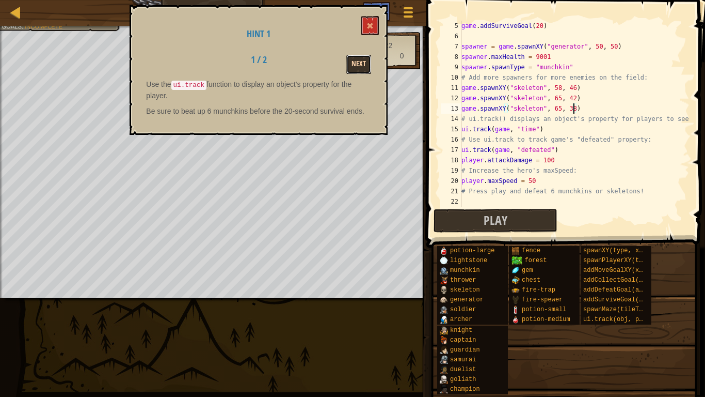
click at [359, 58] on button "Next" at bounding box center [358, 64] width 25 height 19
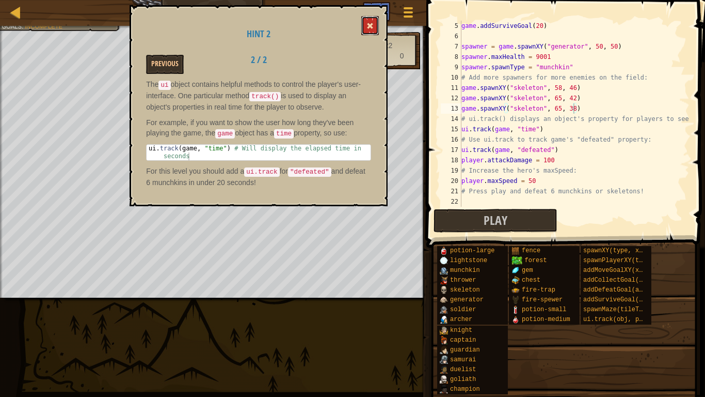
click at [371, 29] on span at bounding box center [370, 25] width 7 height 7
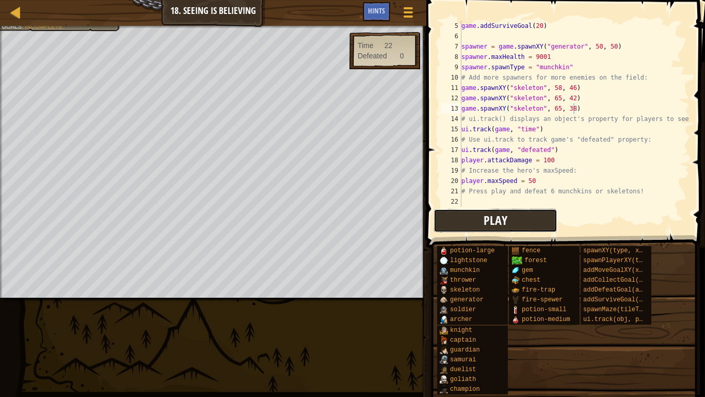
click at [477, 225] on button "Play" at bounding box center [496, 221] width 124 height 24
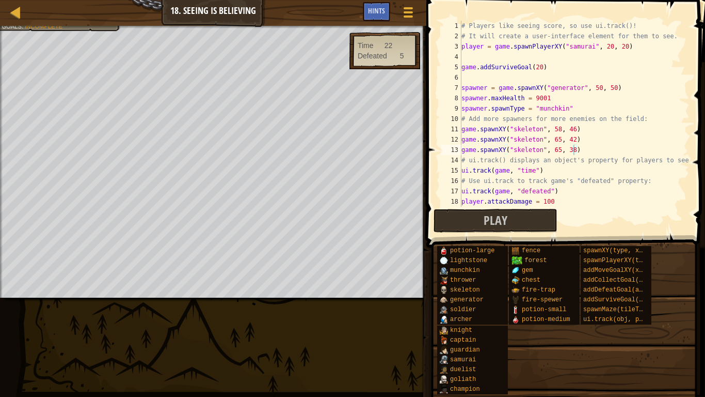
scroll to position [5, 15]
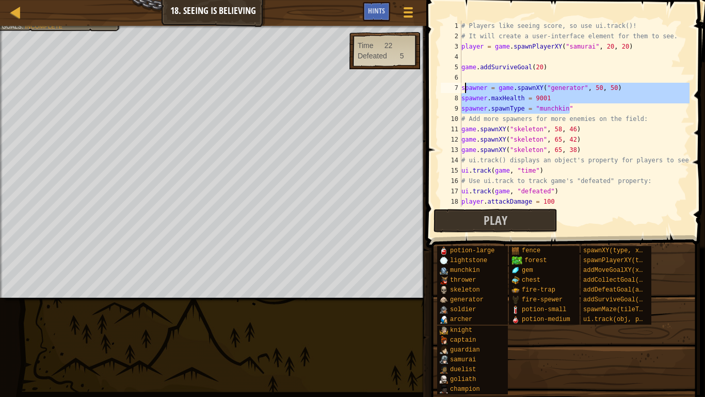
drag, startPoint x: 570, startPoint y: 108, endPoint x: 464, endPoint y: 91, distance: 106.6
click at [464, 91] on div "# Players like seeing score, so use ui.track()! # It will create a user-interfa…" at bounding box center [575, 124] width 230 height 207
click at [464, 91] on div "# Players like seeing score, so use ui.track()! # It will create a user-interfa…" at bounding box center [575, 114] width 230 height 186
drag, startPoint x: 463, startPoint y: 88, endPoint x: 569, endPoint y: 110, distance: 108.2
click at [569, 110] on div "# Players like seeing score, so use ui.track()! # It will create a user-interfa…" at bounding box center [575, 124] width 230 height 207
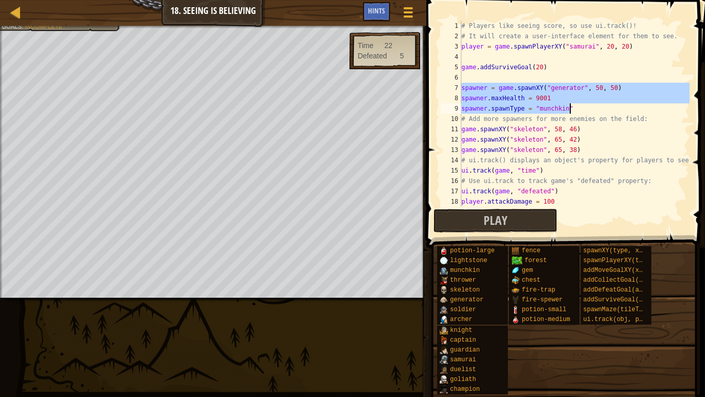
click at [581, 110] on div "# Players like seeing score, so use ui.track()! # It will create a user-interfa…" at bounding box center [575, 114] width 230 height 186
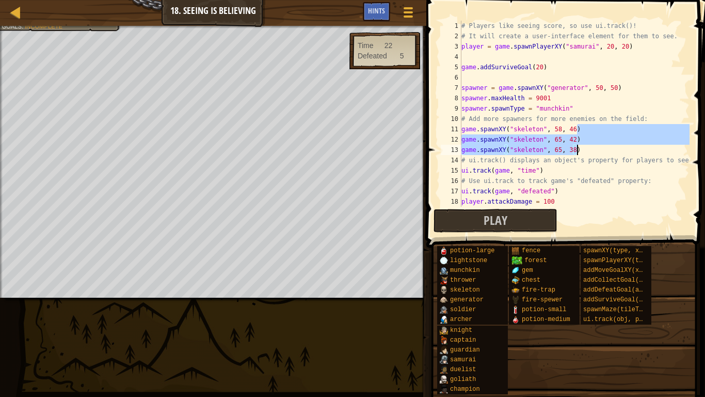
drag, startPoint x: 585, startPoint y: 129, endPoint x: 582, endPoint y: 147, distance: 17.7
click at [582, 147] on div "# Players like seeing score, so use ui.track()! # It will create a user-interfa…" at bounding box center [575, 124] width 230 height 207
click at [582, 147] on div "# Players like seeing score, so use ui.track()! # It will create a user-interfa…" at bounding box center [575, 114] width 230 height 186
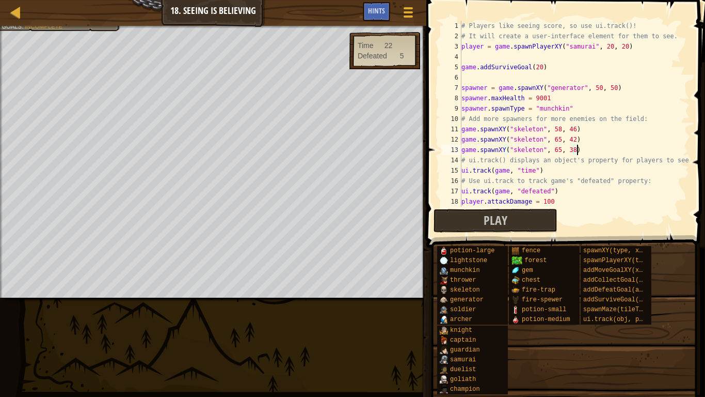
click at [538, 133] on div "# Players like seeing score, so use ui.track()! # It will create a user-interfa…" at bounding box center [575, 124] width 230 height 207
click at [467, 127] on div "# Players like seeing score, so use ui.track()! # It will create a user-interfa…" at bounding box center [575, 124] width 230 height 207
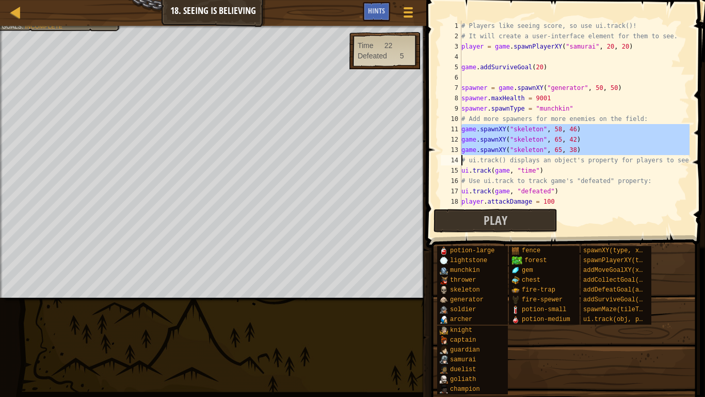
drag, startPoint x: 461, startPoint y: 128, endPoint x: 582, endPoint y: 147, distance: 122.9
click at [582, 147] on div "game.spawnXY("skeleton", 58, 46) 1 2 3 4 5 6 7 8 9 10 11 12 13 14 15 16 17 18 1…" at bounding box center [564, 114] width 251 height 186
type textarea "# ui.track() displays an object's property for players to see!"
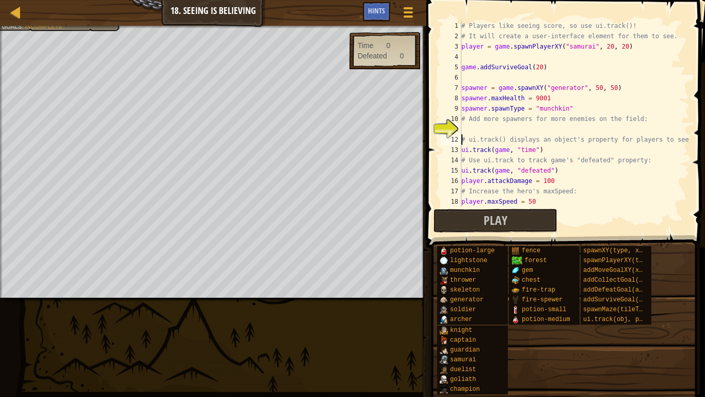
click at [522, 124] on div "# Players like seeing score, so use ui.track()! # It will create a user-interfa…" at bounding box center [575, 124] width 230 height 207
paste textarea "spawner.spawnType = "munchkin""
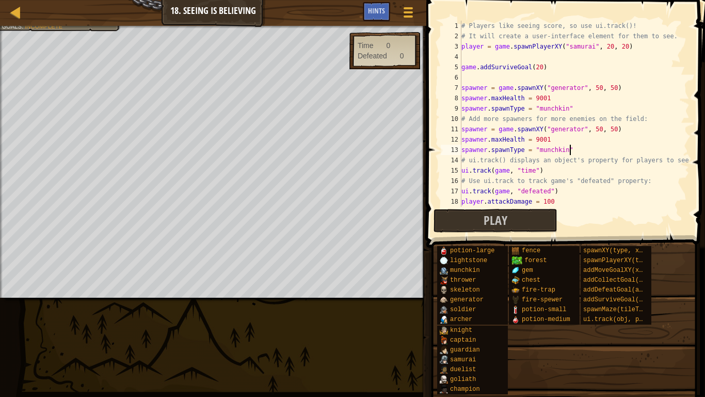
click at [598, 129] on div "# Players like seeing score, so use ui.track()! # It will create a user-interfa…" at bounding box center [575, 124] width 230 height 207
click at [612, 129] on div "# Players like seeing score, so use ui.track()! # It will create a user-interfa…" at bounding box center [575, 124] width 230 height 207
type textarea "spawner = game.spawnXY("generator", 59, 43)"
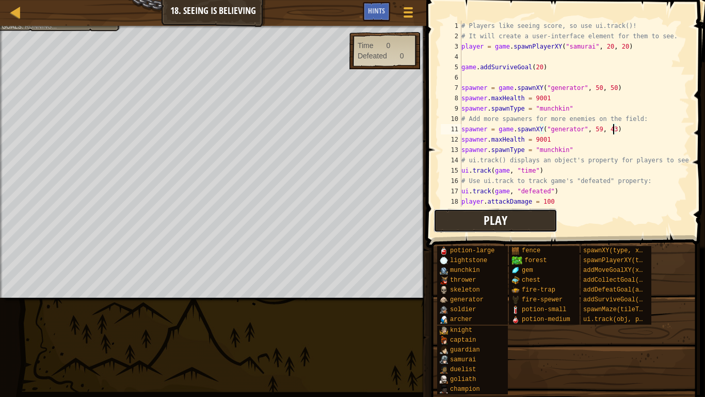
click at [489, 223] on span "Play" at bounding box center [496, 220] width 24 height 17
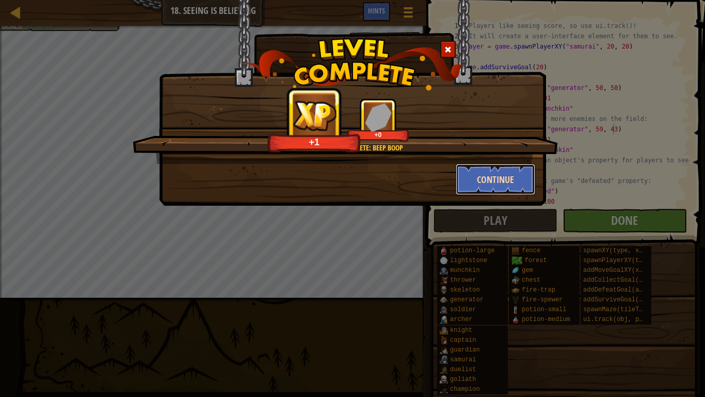
click at [496, 180] on button "Continue" at bounding box center [496, 179] width 80 height 31
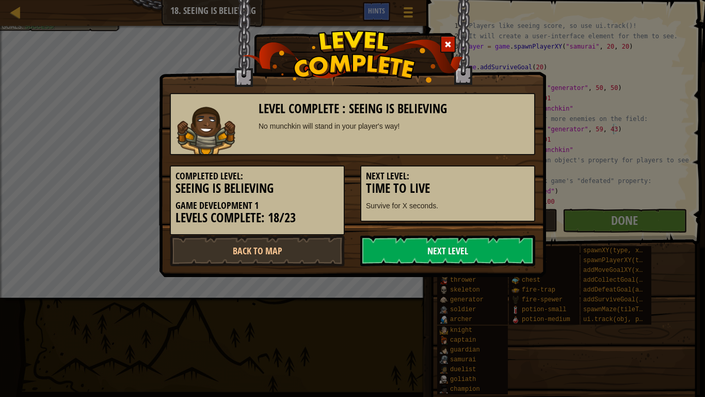
click at [465, 252] on link "Next Level" at bounding box center [447, 250] width 175 height 31
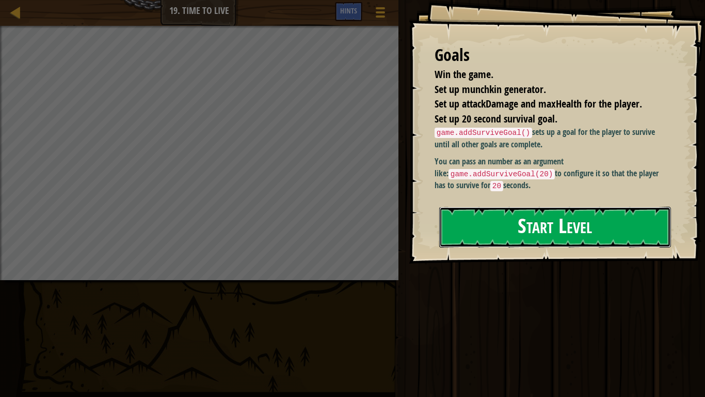
click at [534, 232] on button "Start Level" at bounding box center [555, 227] width 232 height 41
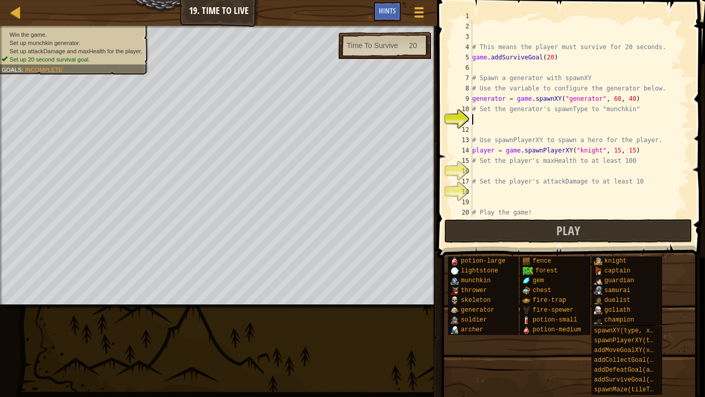
scroll to position [10, 0]
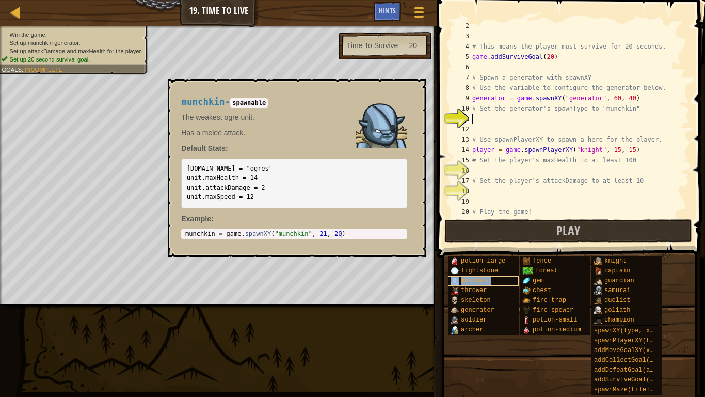
click at [490, 282] on span "munchkin" at bounding box center [476, 280] width 30 height 7
drag, startPoint x: 347, startPoint y: 237, endPoint x: 318, endPoint y: 236, distance: 29.5
click at [318, 236] on div "1 munchkin = game . spawnXY ( "munchkin" , 21 , 20 ) הההההההההההההההההההההההההה…" at bounding box center [294, 234] width 226 height 10
type textarea "munchkin = game.spawnXY("munchkin", 21, 20)"
drag, startPoint x: 344, startPoint y: 233, endPoint x: 224, endPoint y: 234, distance: 120.8
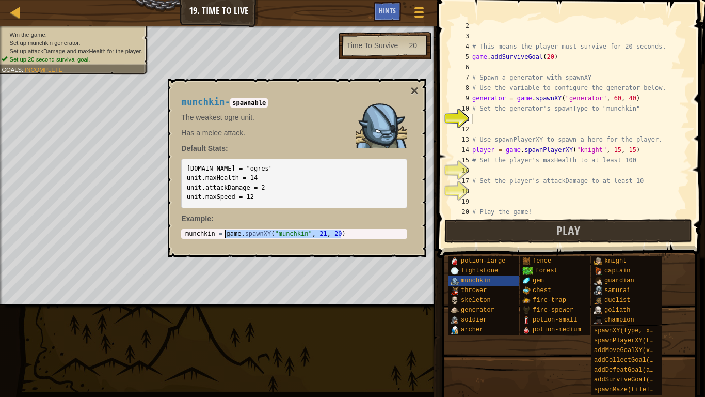
click at [224, 234] on div "munchkin = game . spawnXY ( "munchkin" , 21 , 20 )" at bounding box center [294, 241] width 222 height 23
click at [494, 116] on div "# This means the player must survive for 20 seconds. game . addSurviveGoal ( 20…" at bounding box center [579, 129] width 219 height 217
paste textarea "game.spawnXY("munchkin", 21, 20)"
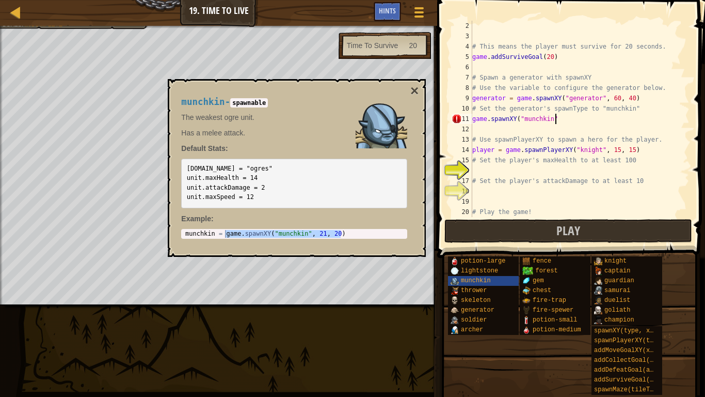
type textarea "game.spawnXY("munchkin")"
click at [601, 127] on div "# This means the player must survive for 20 seconds. game . addSurviveGoal ( 20…" at bounding box center [579, 129] width 219 height 217
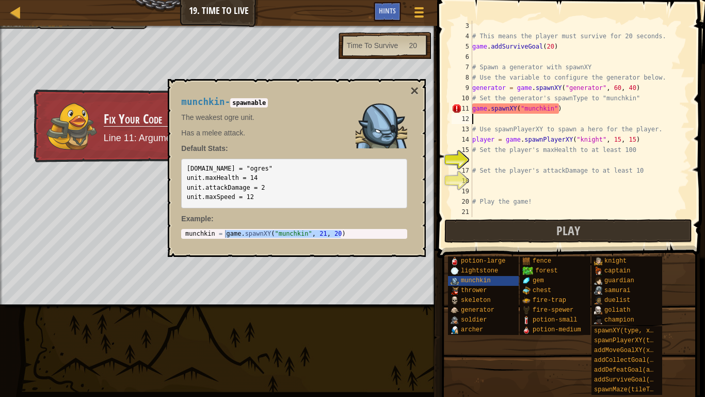
scroll to position [20, 0]
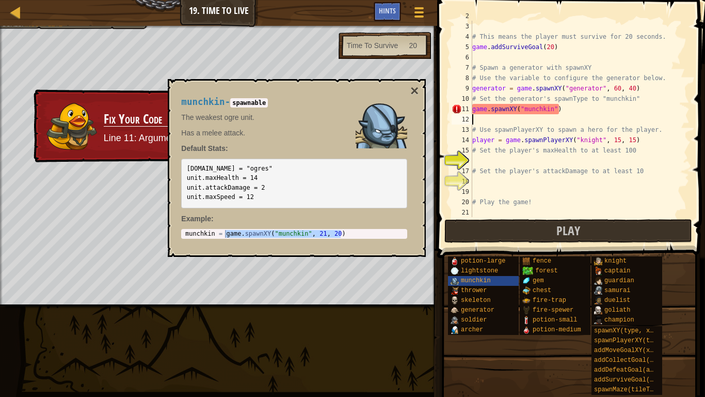
click at [579, 108] on div "# This means the player must survive for 20 seconds. game . addSurviveGoal ( 20…" at bounding box center [579, 119] width 219 height 217
type textarea "game.spawnXY("munchkin")"
click at [422, 91] on div "munchkin - spawnable The weakest ogre unit. Has a melee attack. Default Stats: …" at bounding box center [297, 168] width 258 height 178
click at [418, 91] on button "×" at bounding box center [414, 91] width 8 height 14
